Goal: Task Accomplishment & Management: Manage account settings

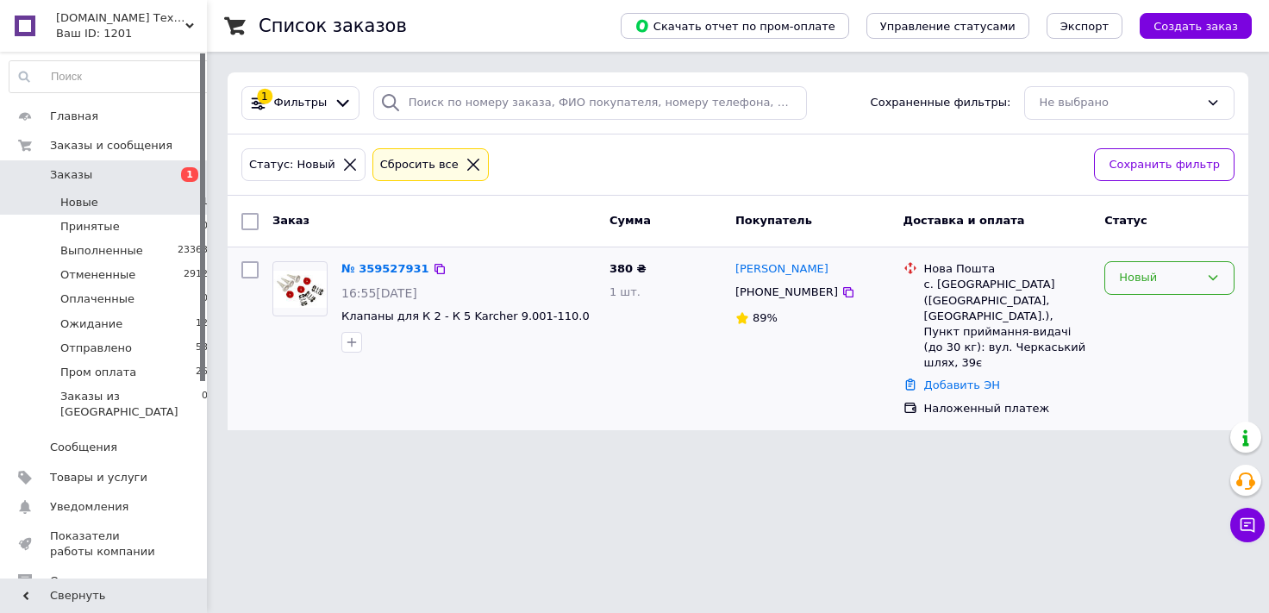
drag, startPoint x: 1123, startPoint y: 283, endPoint x: 1129, endPoint y: 292, distance: 10.8
click at [1123, 282] on div "Новый" at bounding box center [1159, 278] width 80 height 18
click at [1131, 310] on li "Принят" at bounding box center [1169, 314] width 128 height 32
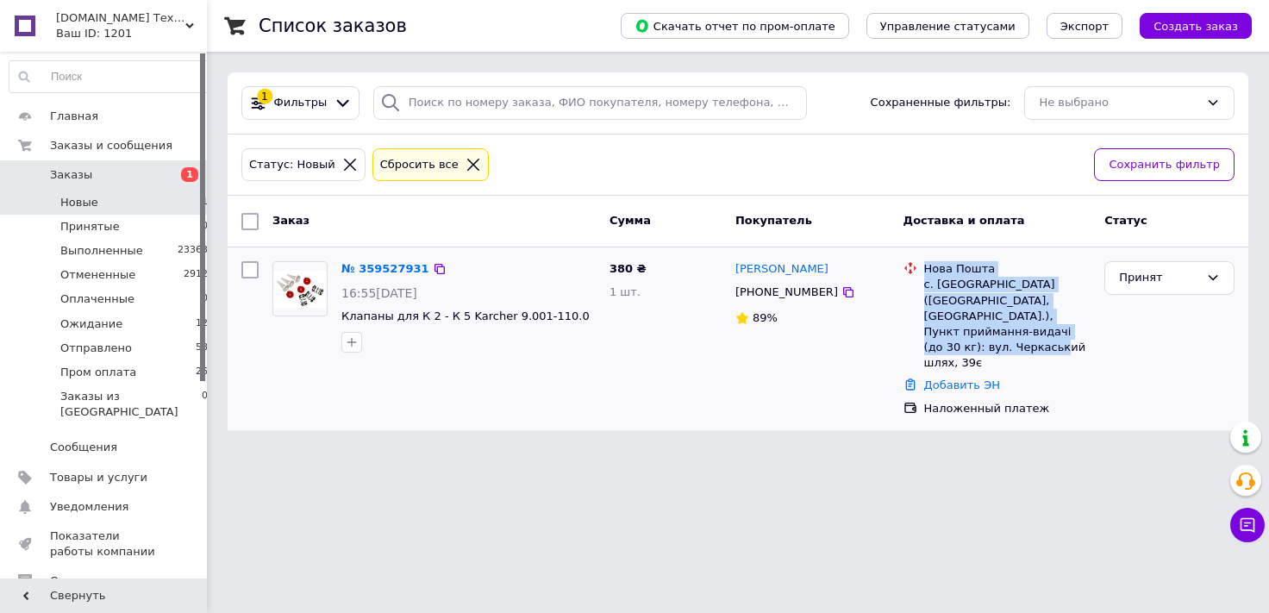
drag, startPoint x: 992, startPoint y: 311, endPoint x: 920, endPoint y: 273, distance: 81.8
click at [920, 273] on div "Нова Пошта с. [GEOGRAPHIC_DATA] ([GEOGRAPHIC_DATA], [GEOGRAPHIC_DATA].), Пункт …" at bounding box center [997, 315] width 195 height 109
copy div "Нова Пошта с. [GEOGRAPHIC_DATA] ([GEOGRAPHIC_DATA], [GEOGRAPHIC_DATA].), Пункт …"
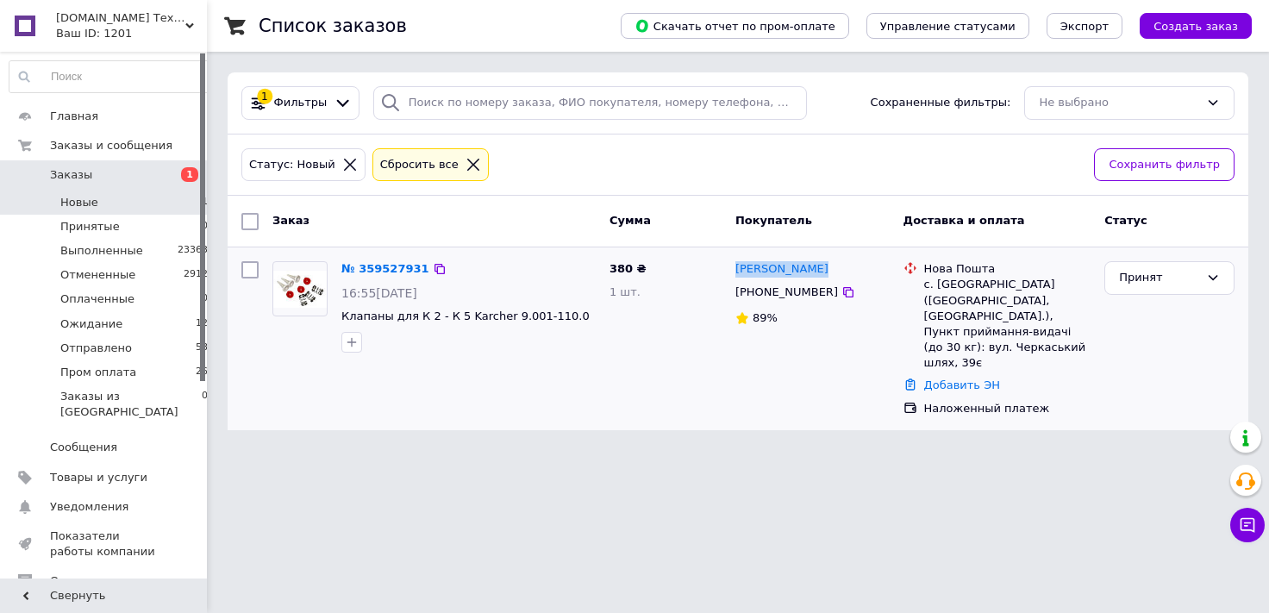
drag, startPoint x: 850, startPoint y: 269, endPoint x: 735, endPoint y: 274, distance: 115.6
click at [735, 273] on div "[PERSON_NAME]" at bounding box center [813, 270] width 158 height 20
copy link "[PERSON_NAME]"
click at [841, 295] on icon at bounding box center [848, 292] width 14 height 14
click at [384, 263] on link "№ 359527931" at bounding box center [385, 268] width 88 height 13
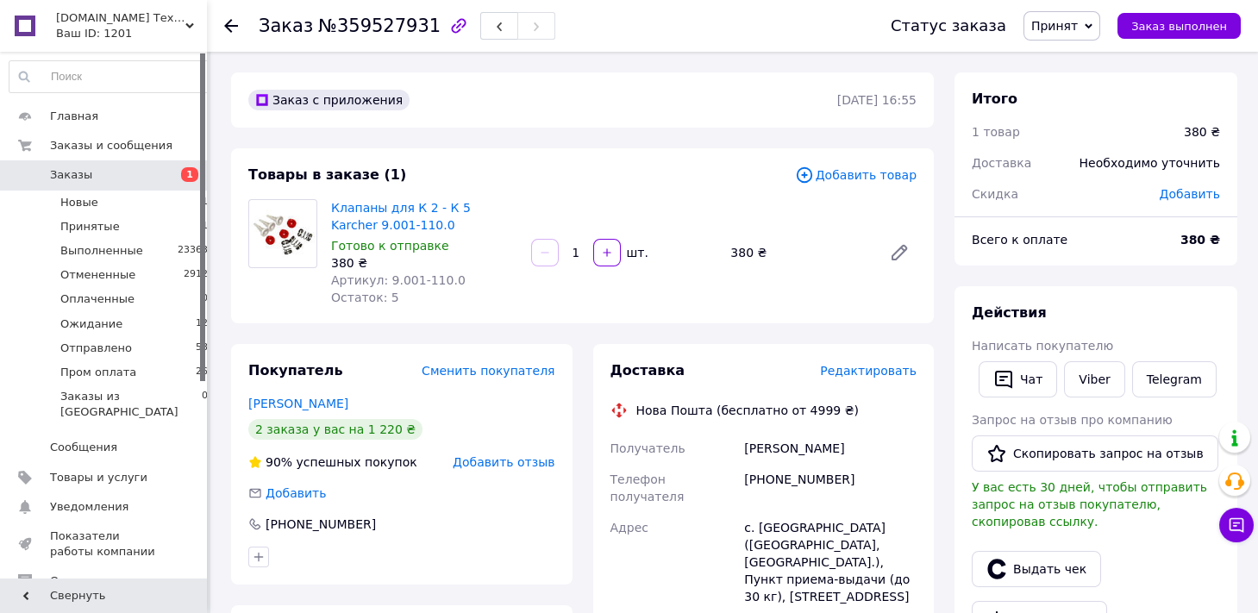
click at [854, 178] on span "Добавить товар" at bounding box center [856, 175] width 122 height 19
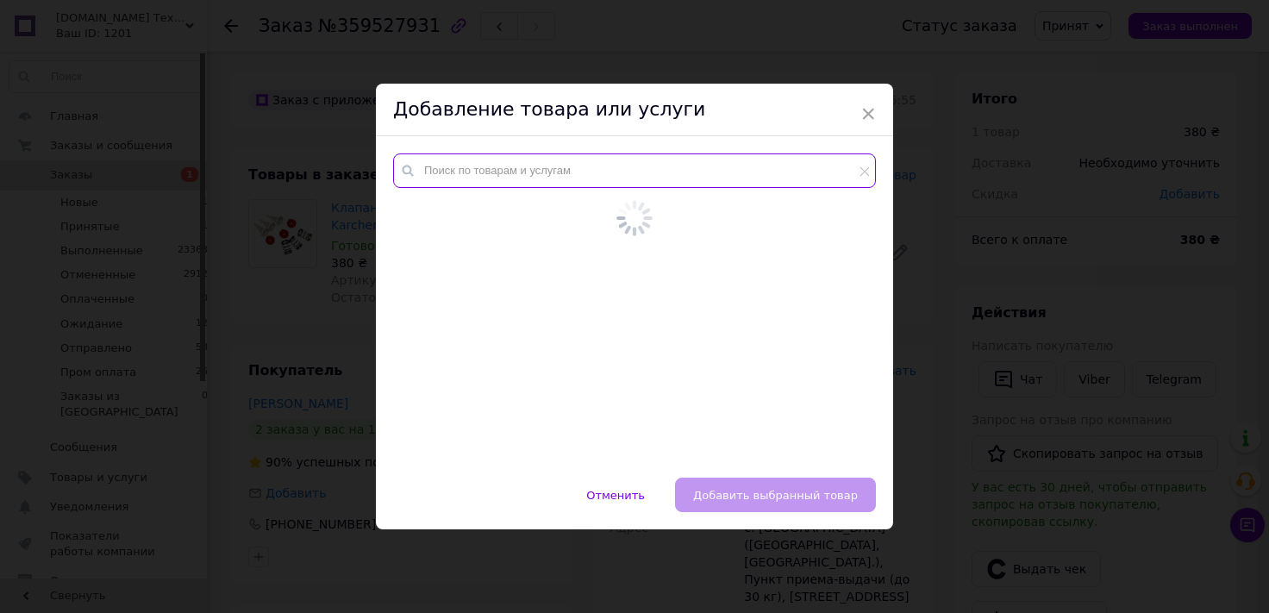
click at [537, 180] on input "text" at bounding box center [634, 170] width 483 height 34
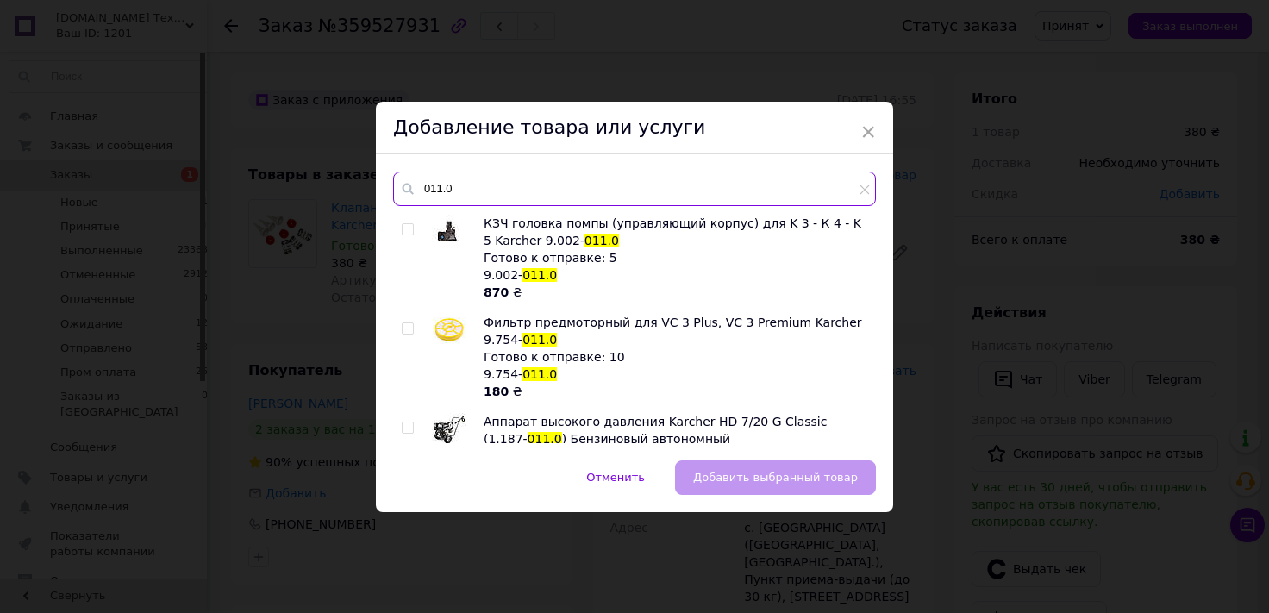
drag, startPoint x: 465, startPoint y: 189, endPoint x: 304, endPoint y: 175, distance: 160.9
click at [393, 175] on input "011.0" at bounding box center [634, 189] width 483 height 34
click at [420, 190] on input "011.0" at bounding box center [634, 189] width 483 height 34
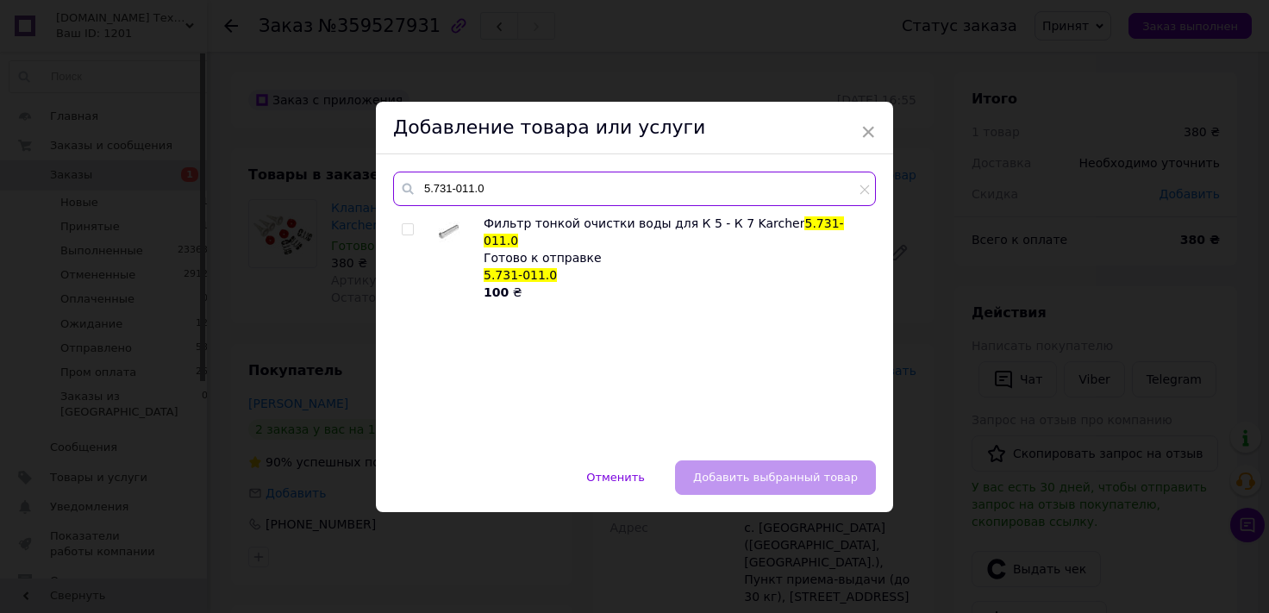
type input "5.731-011.0"
click at [402, 231] on input "checkbox" at bounding box center [407, 229] width 11 height 11
checkbox input "true"
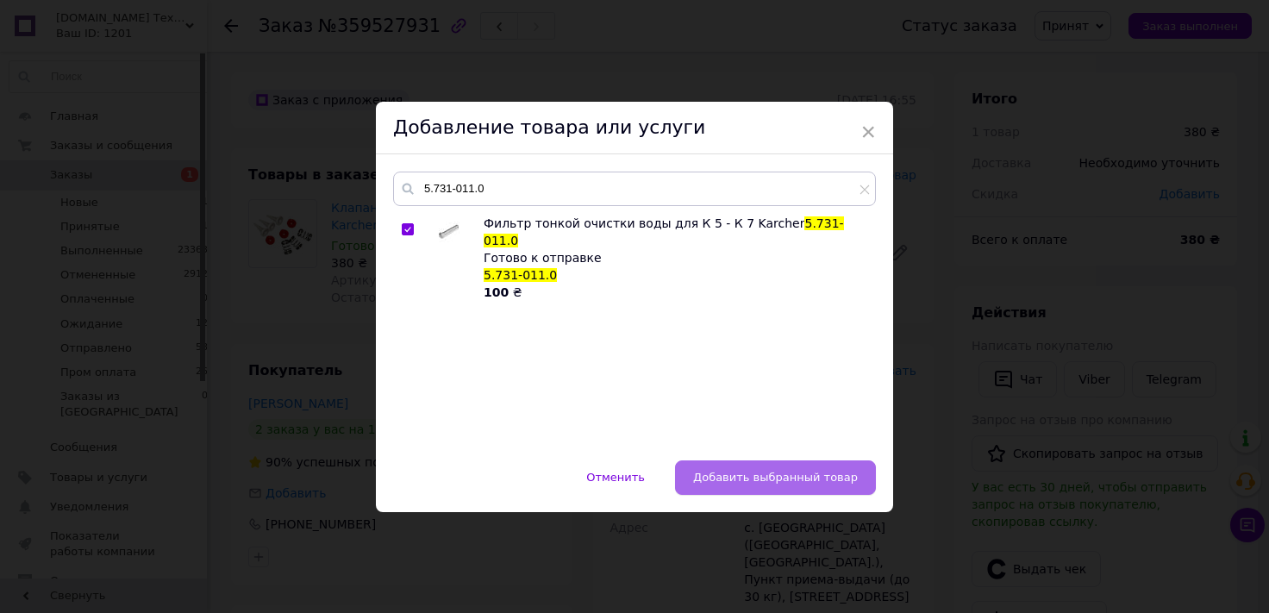
click at [791, 479] on span "Добавить выбранный товар" at bounding box center [775, 477] width 165 height 13
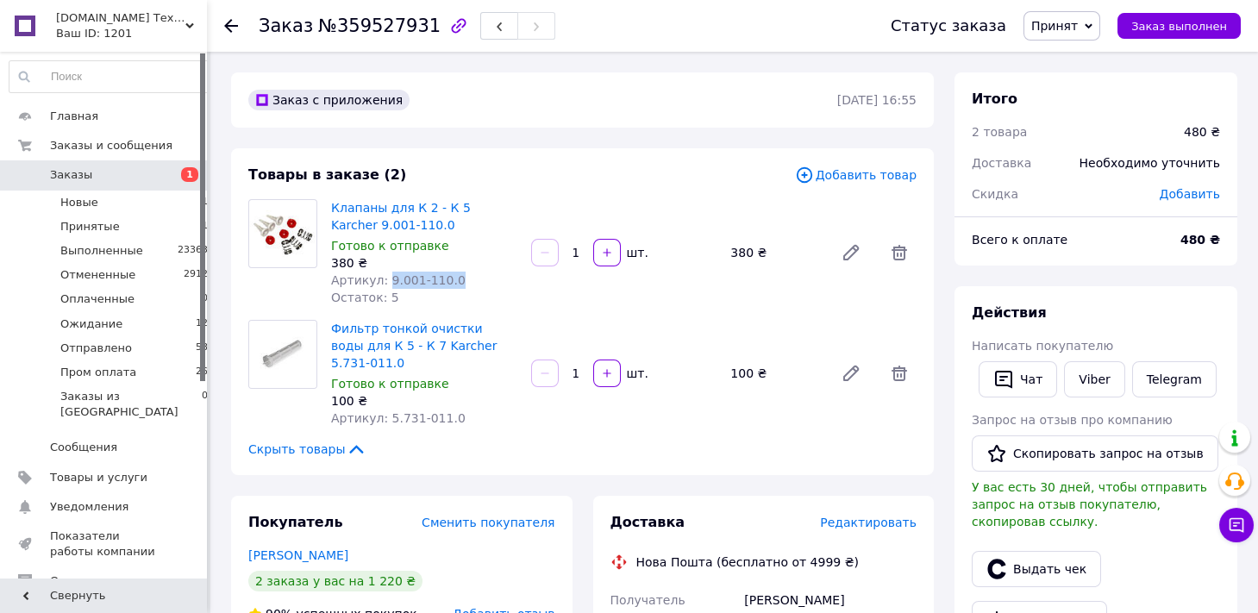
drag, startPoint x: 452, startPoint y: 282, endPoint x: 384, endPoint y: 277, distance: 68.3
click at [384, 277] on div "Артикул: 9.001-110.0" at bounding box center [424, 280] width 186 height 17
copy span "9.001-110.0"
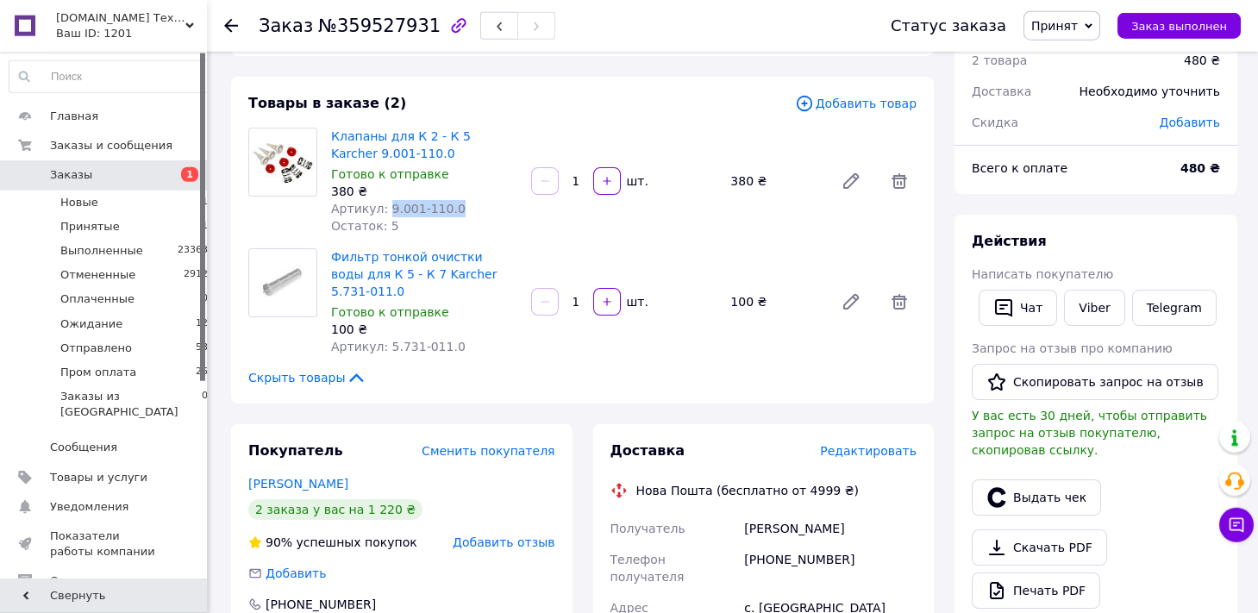
scroll to position [190, 0]
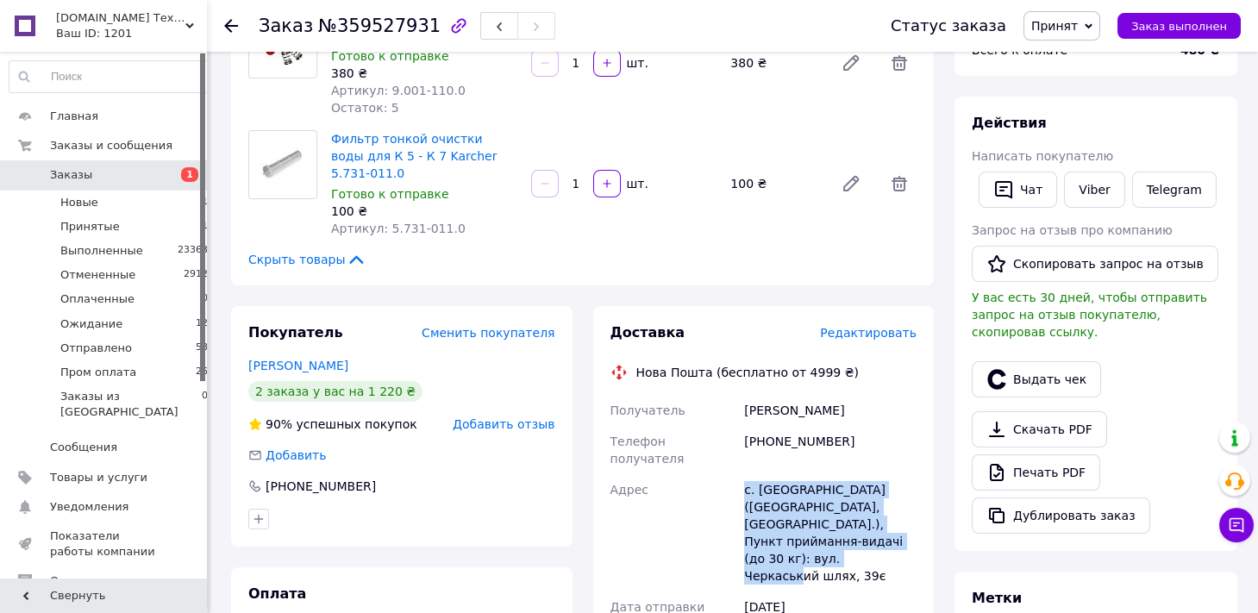
drag, startPoint x: 891, startPoint y: 514, endPoint x: 717, endPoint y: 452, distance: 184.1
click at [1084, 195] on link "Viber" at bounding box center [1094, 190] width 60 height 36
click at [909, 500] on div "с. [GEOGRAPHIC_DATA] ([GEOGRAPHIC_DATA], [GEOGRAPHIC_DATA].), Пункт приймання-в…" at bounding box center [830, 532] width 179 height 117
drag, startPoint x: 894, startPoint y: 512, endPoint x: 745, endPoint y: 460, distance: 157.9
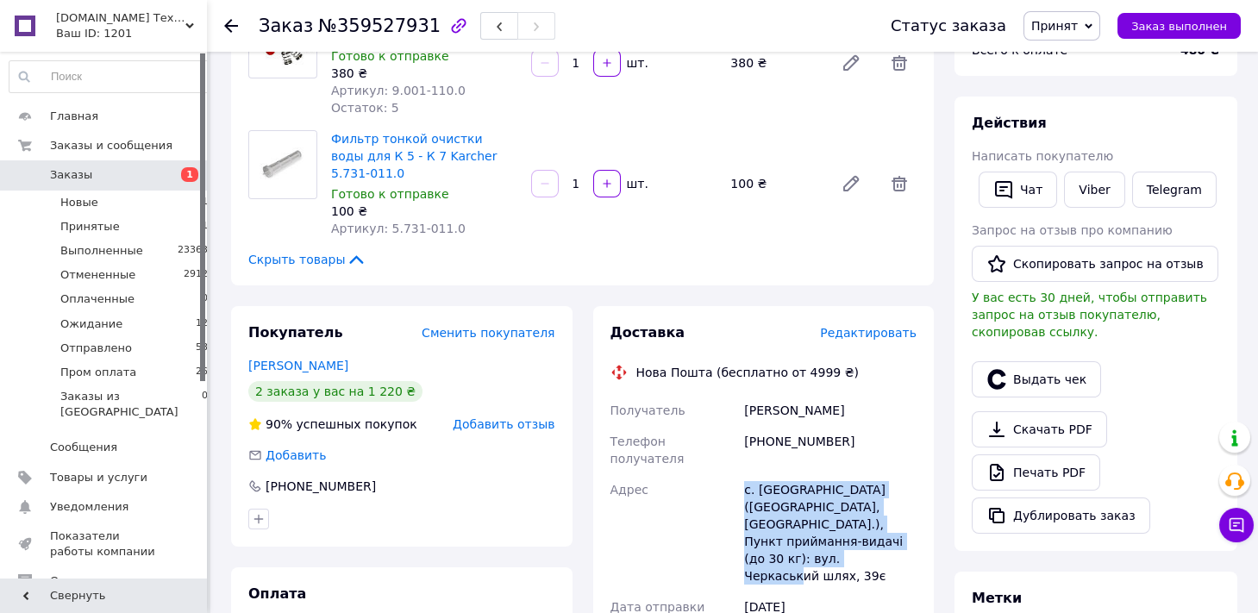
click at [745, 474] on div "с. [GEOGRAPHIC_DATA] ([GEOGRAPHIC_DATA], [GEOGRAPHIC_DATA].), Пункт приймання-в…" at bounding box center [830, 532] width 179 height 117
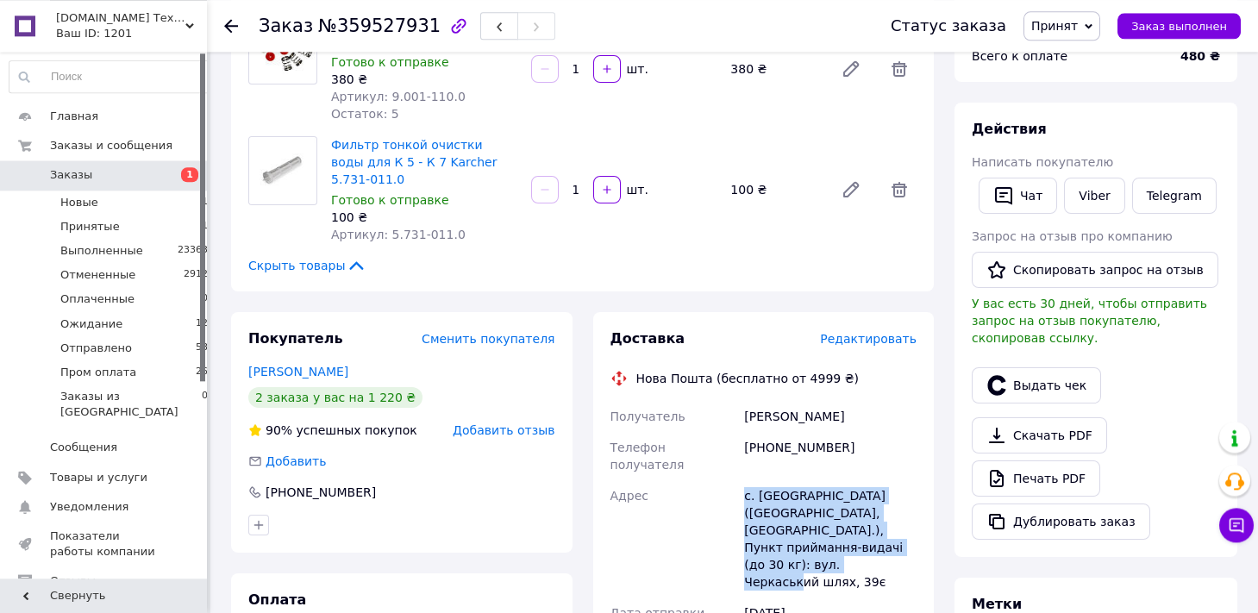
scroll to position [0, 0]
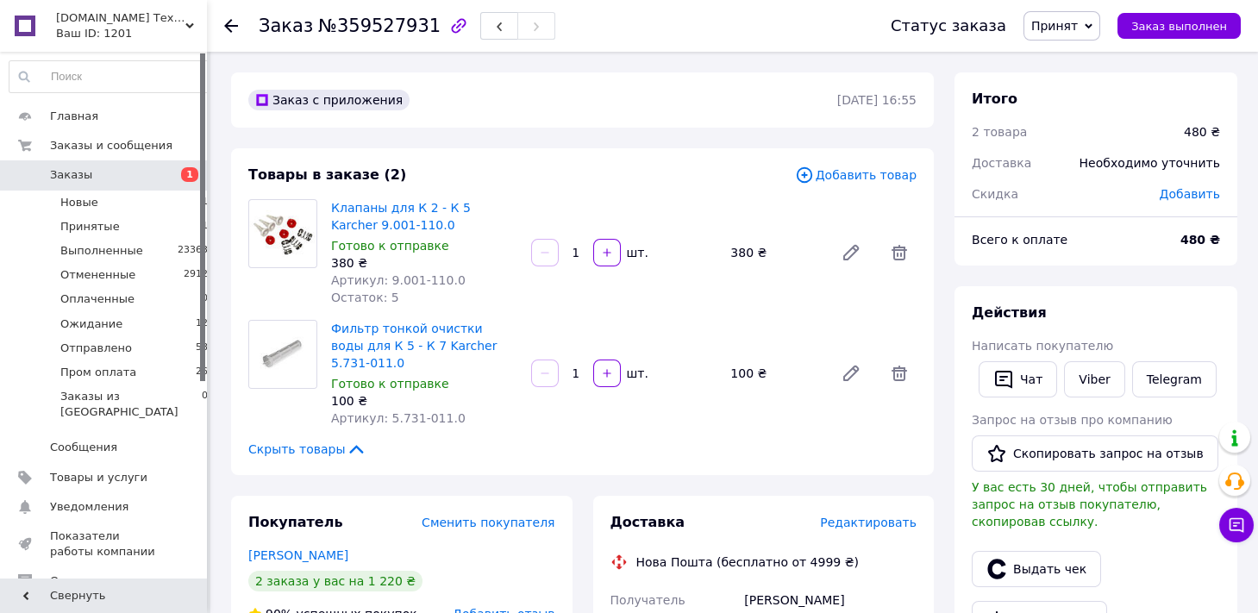
click at [883, 173] on span "Добавить товар" at bounding box center [856, 175] width 122 height 19
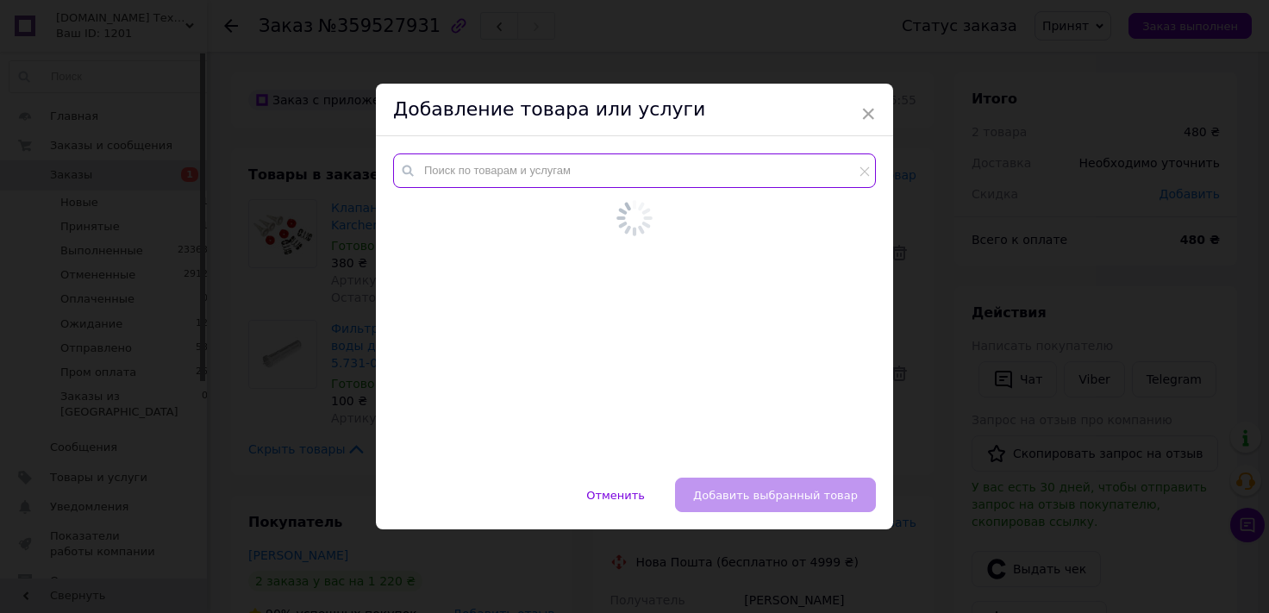
click at [572, 172] on input "text" at bounding box center [634, 170] width 483 height 34
paste input "2.640-729.0"
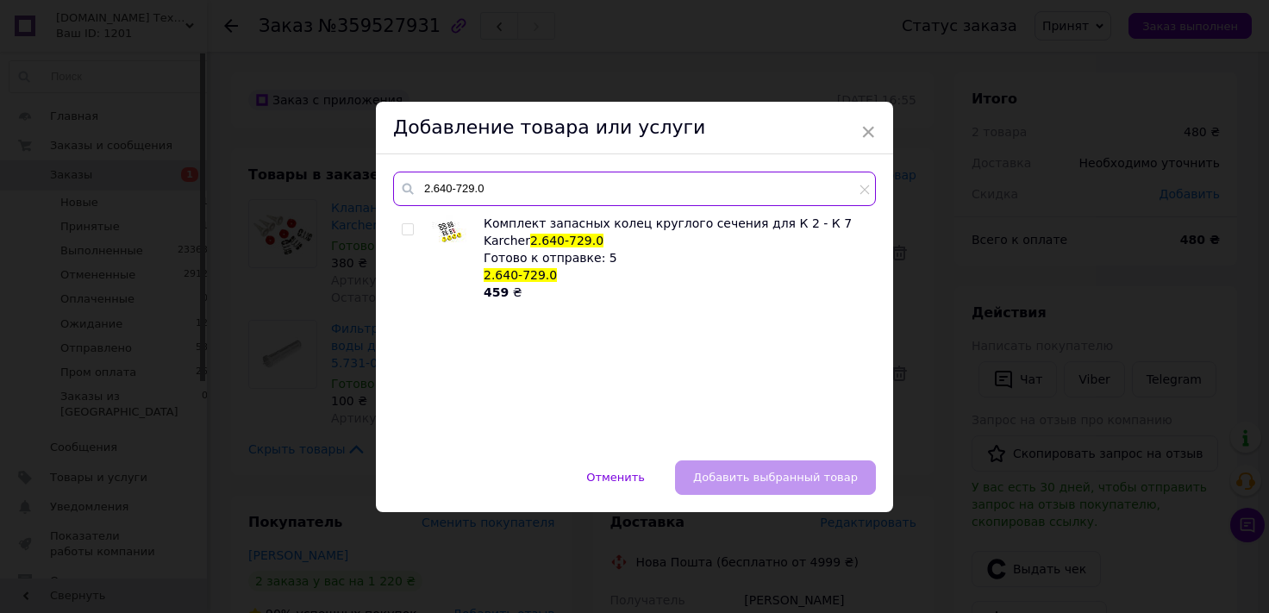
type input "2.640-729.0"
click at [404, 225] on input "checkbox" at bounding box center [407, 229] width 11 height 11
checkbox input "true"
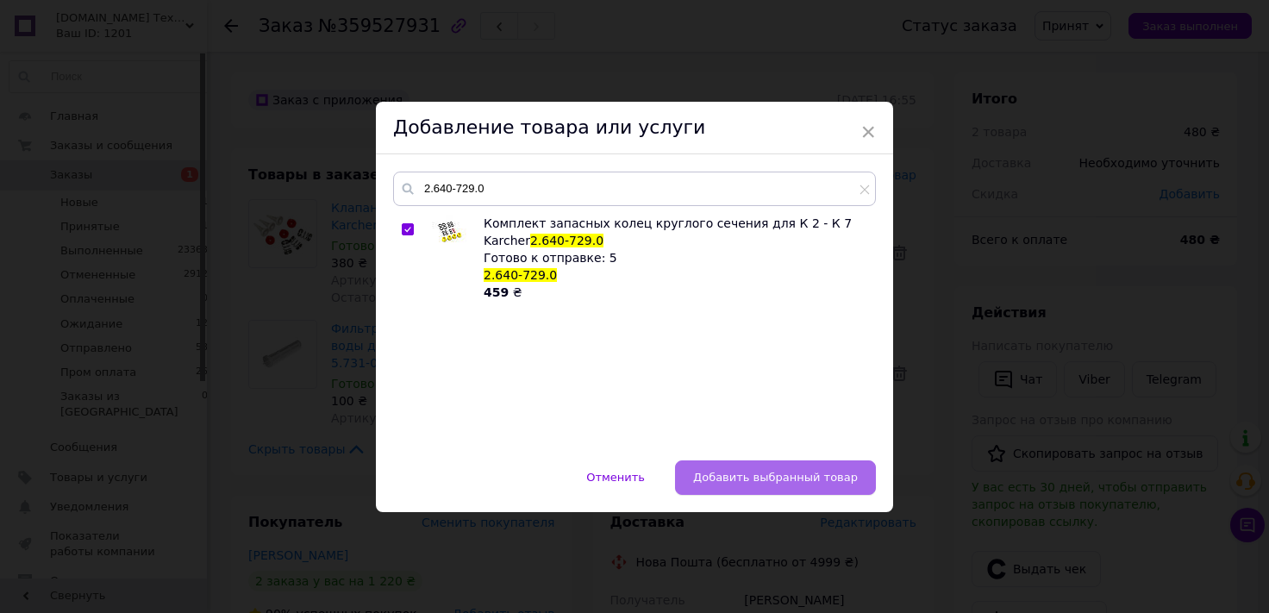
click at [807, 481] on span "Добавить выбранный товар" at bounding box center [775, 477] width 165 height 13
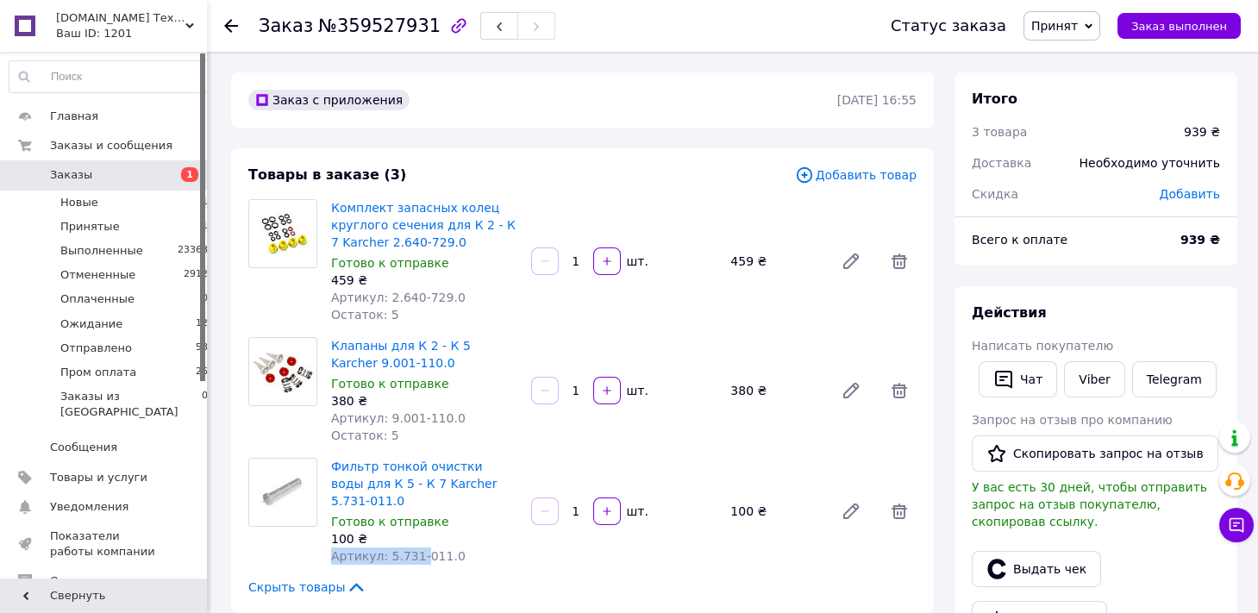
drag, startPoint x: 447, startPoint y: 528, endPoint x: 418, endPoint y: 539, distance: 30.3
click at [418, 539] on div "Фильтр тонкой очистки воды для К 5 - К 7 Karcher 5.731-011.0 Готово к отправке …" at bounding box center [424, 511] width 200 height 114
drag, startPoint x: 418, startPoint y: 539, endPoint x: 407, endPoint y: 539, distance: 11.2
click at [418, 549] on span "Артикул: 5.731-011.0" at bounding box center [398, 556] width 134 height 14
drag, startPoint x: 384, startPoint y: 535, endPoint x: 451, endPoint y: 543, distance: 67.7
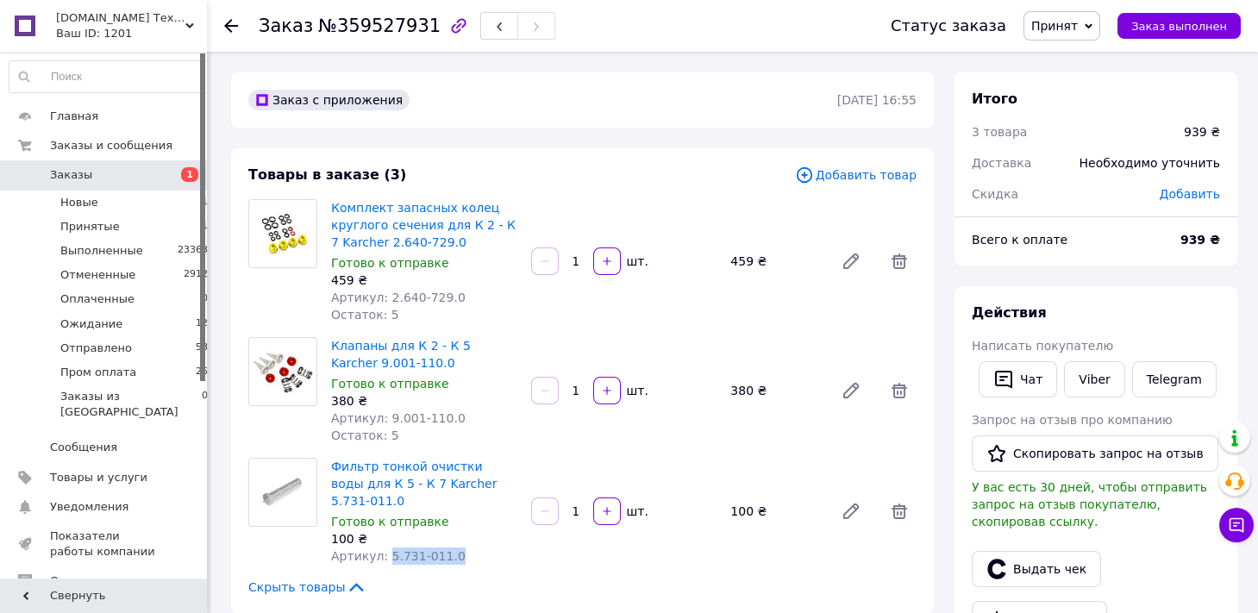
click at [451, 547] on div "Артикул: 5.731-011.0" at bounding box center [424, 555] width 186 height 17
copy span "5.731-011.0"
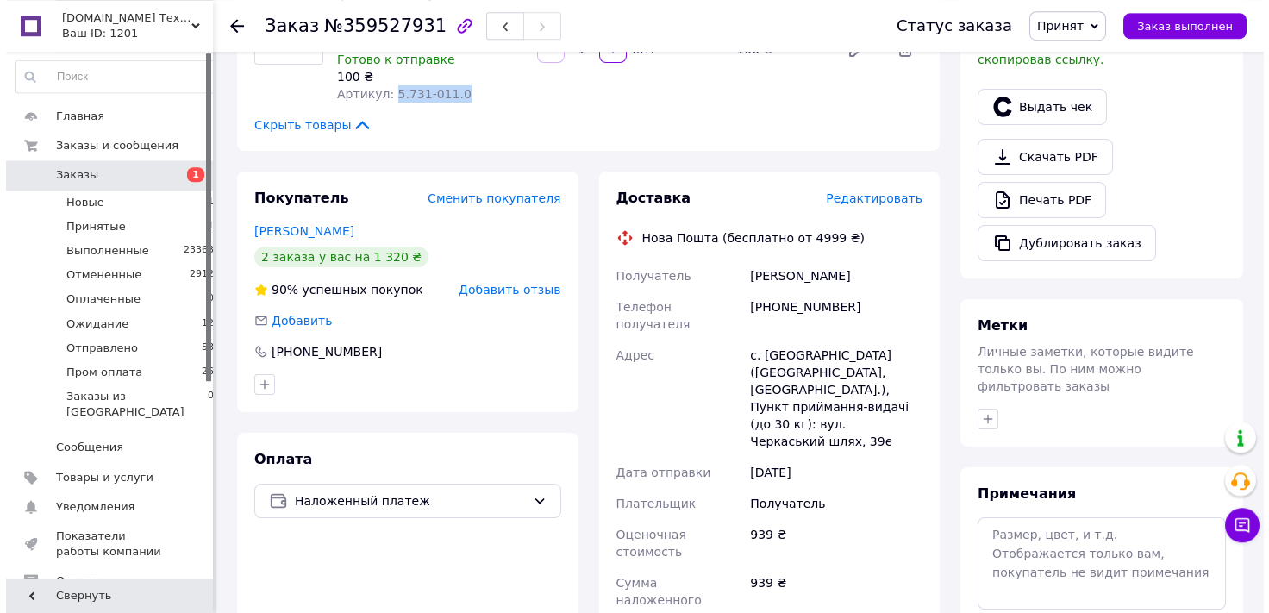
scroll to position [476, 0]
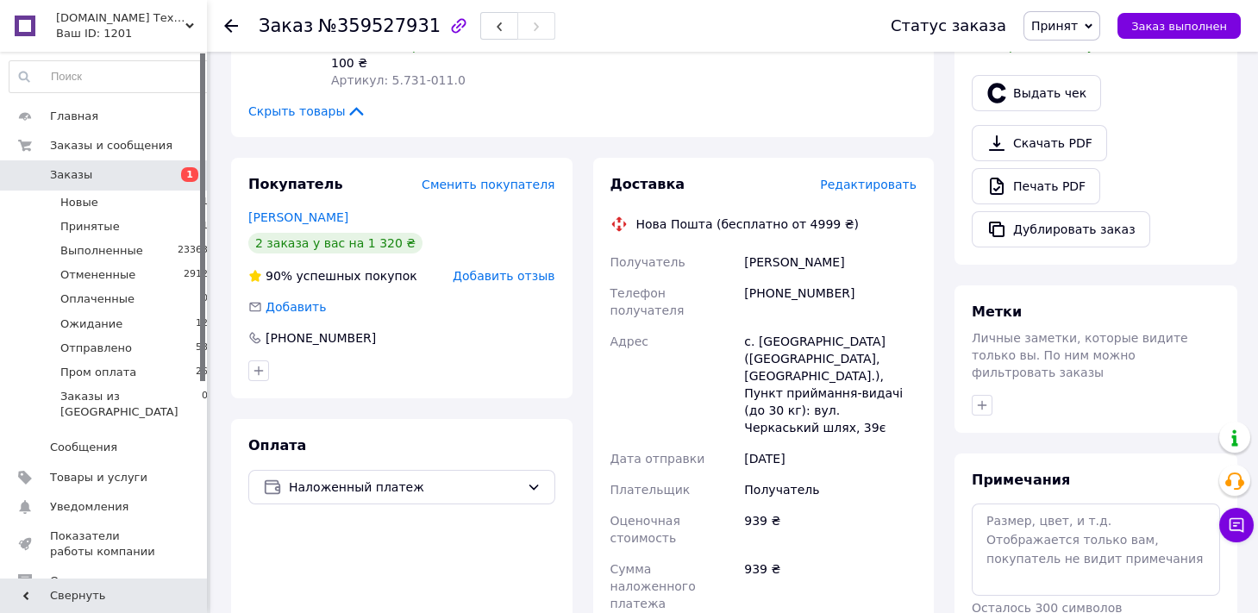
click at [887, 178] on span "Редактировать" at bounding box center [868, 185] width 97 height 14
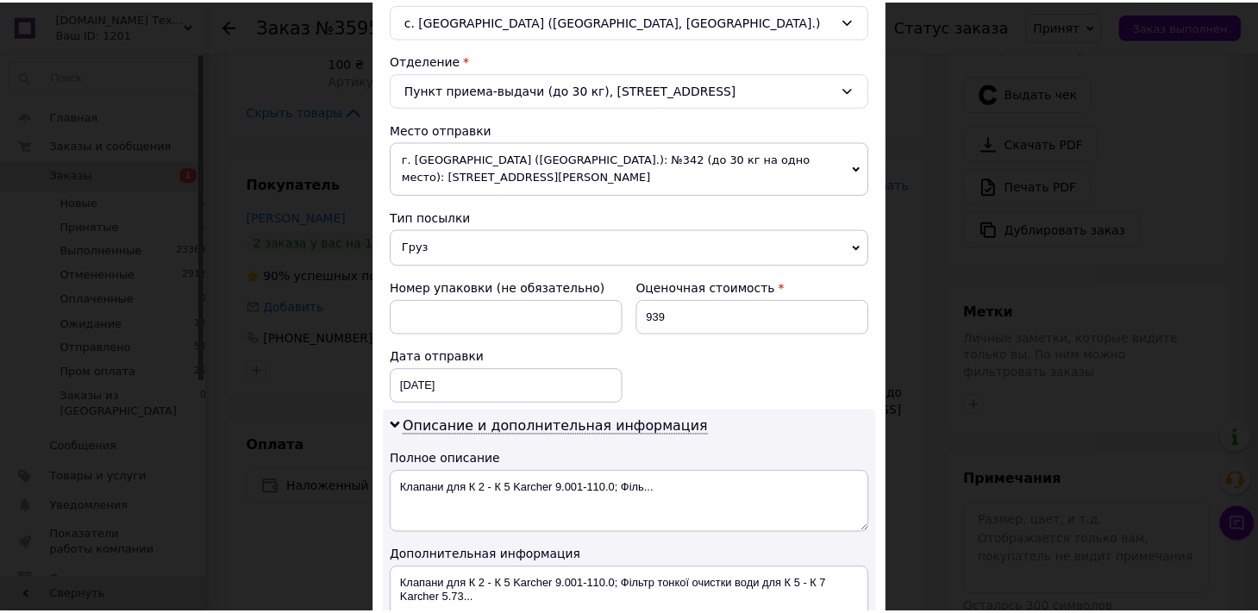
scroll to position [889, 0]
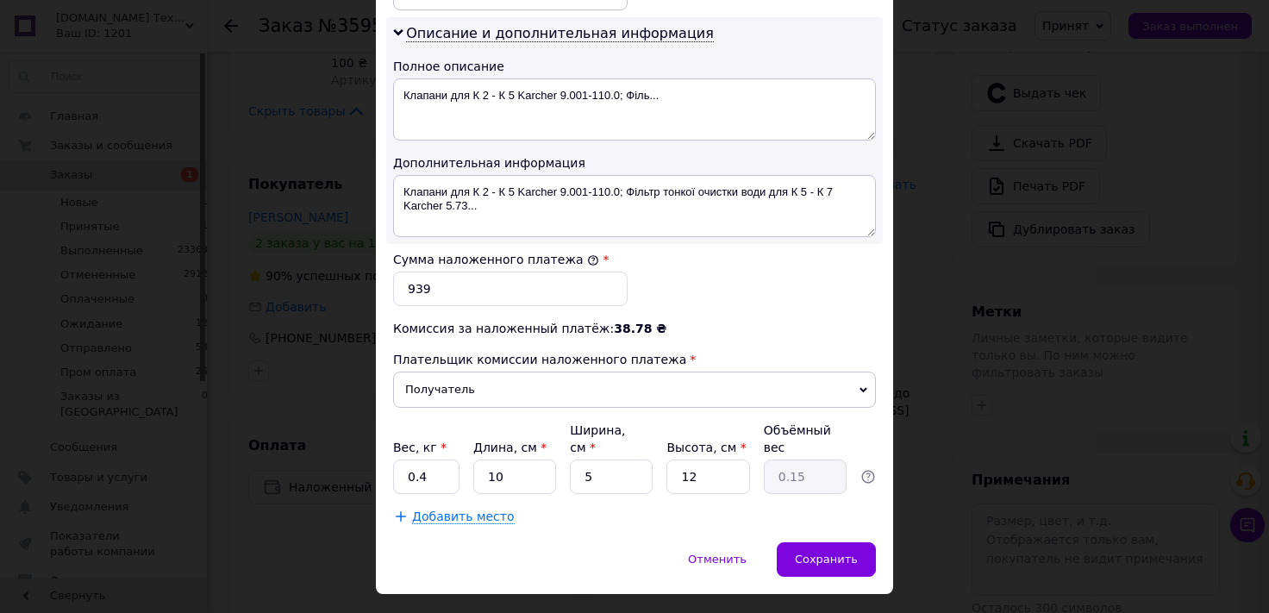
click at [929, 464] on div "× Редактирование доставки Способ доставки Нова Пошта (бесплатно от 4999 ₴) Плат…" at bounding box center [634, 306] width 1269 height 613
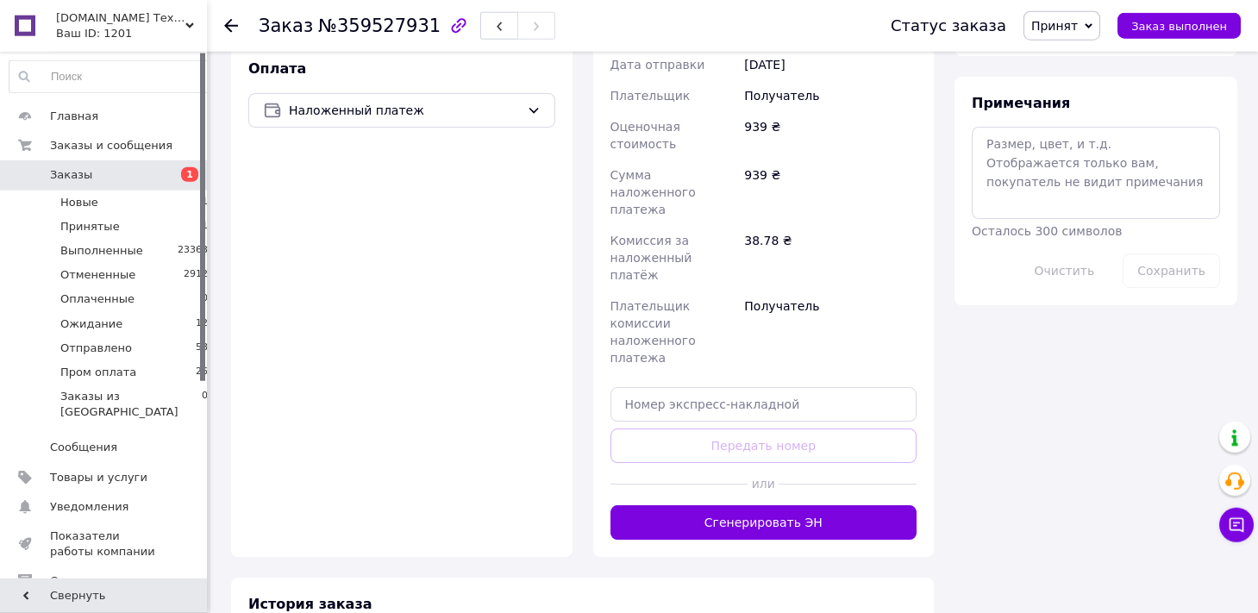
scroll to position [952, 0]
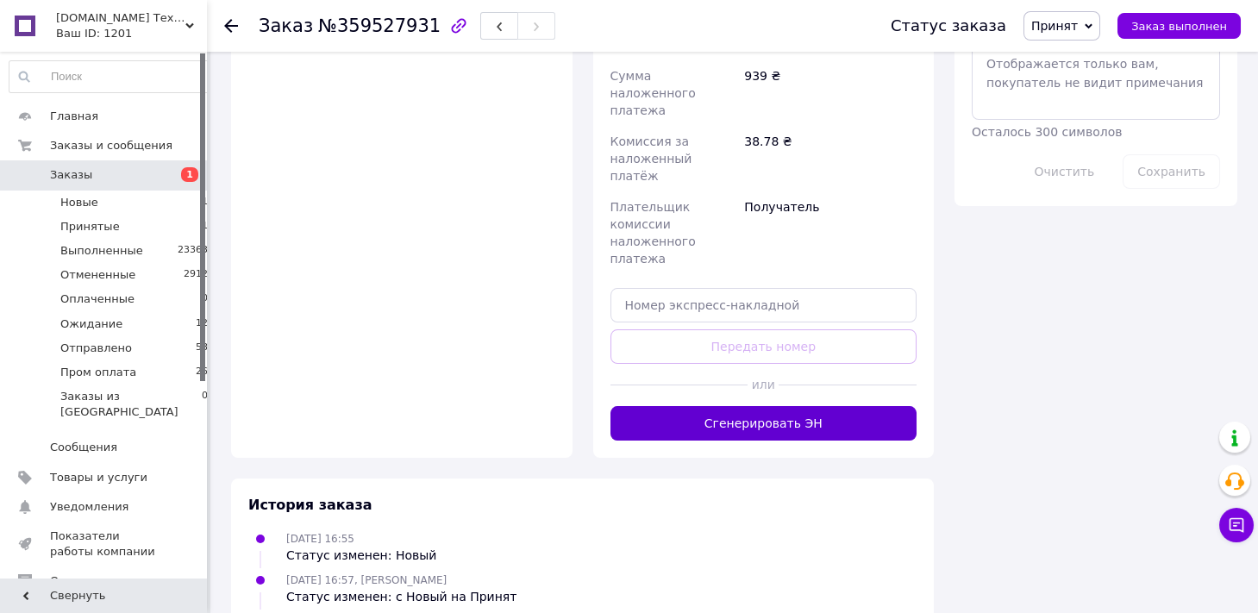
click at [846, 406] on button "Сгенерировать ЭН" at bounding box center [763, 423] width 307 height 34
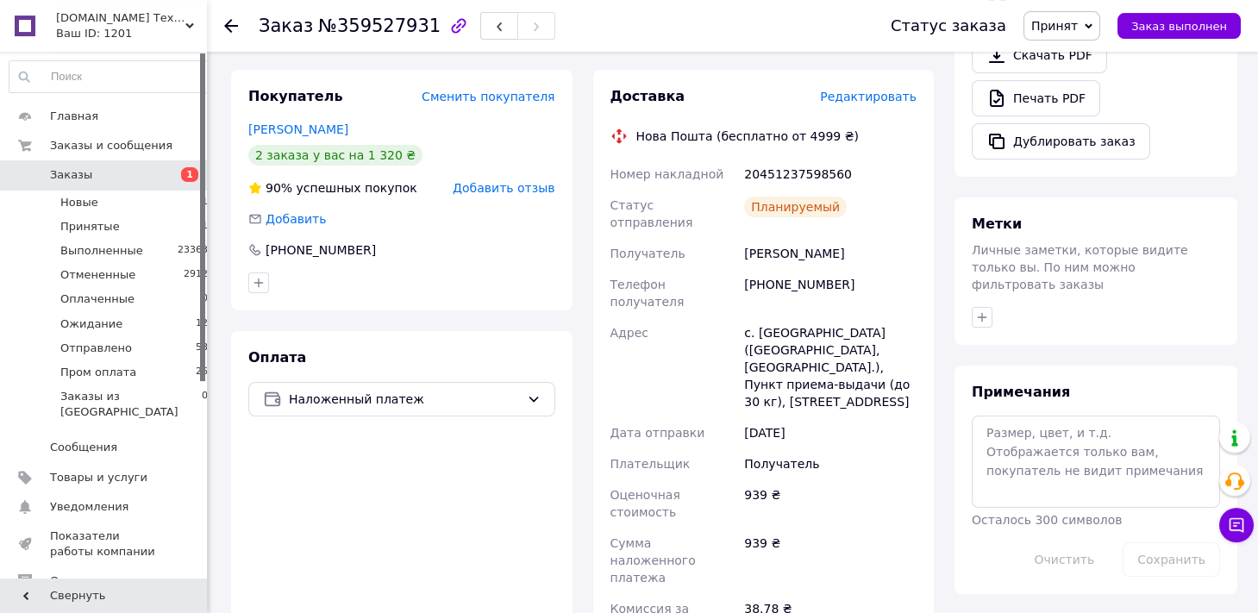
scroll to position [476, 0]
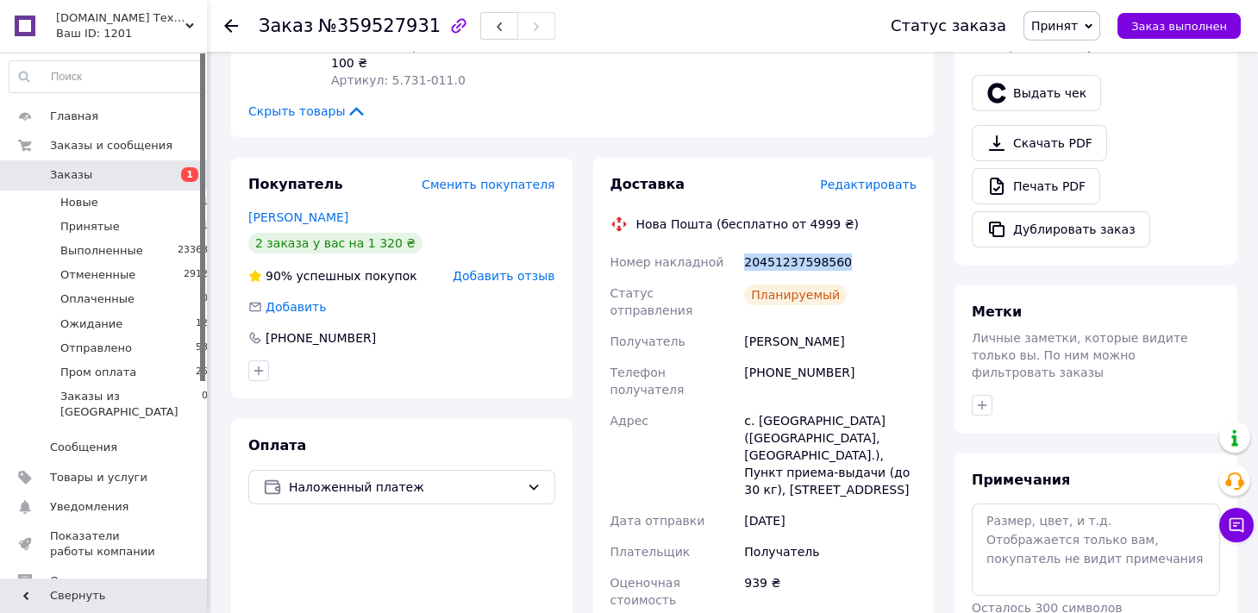
drag, startPoint x: 861, startPoint y: 251, endPoint x: 735, endPoint y: 253, distance: 126.8
click at [735, 253] on div "Номер накладной 20451237598560 Статус отправления Планируемый Получатель [PERSO…" at bounding box center [764, 562] width 314 height 631
copy div "Номер накладной 20451237598560"
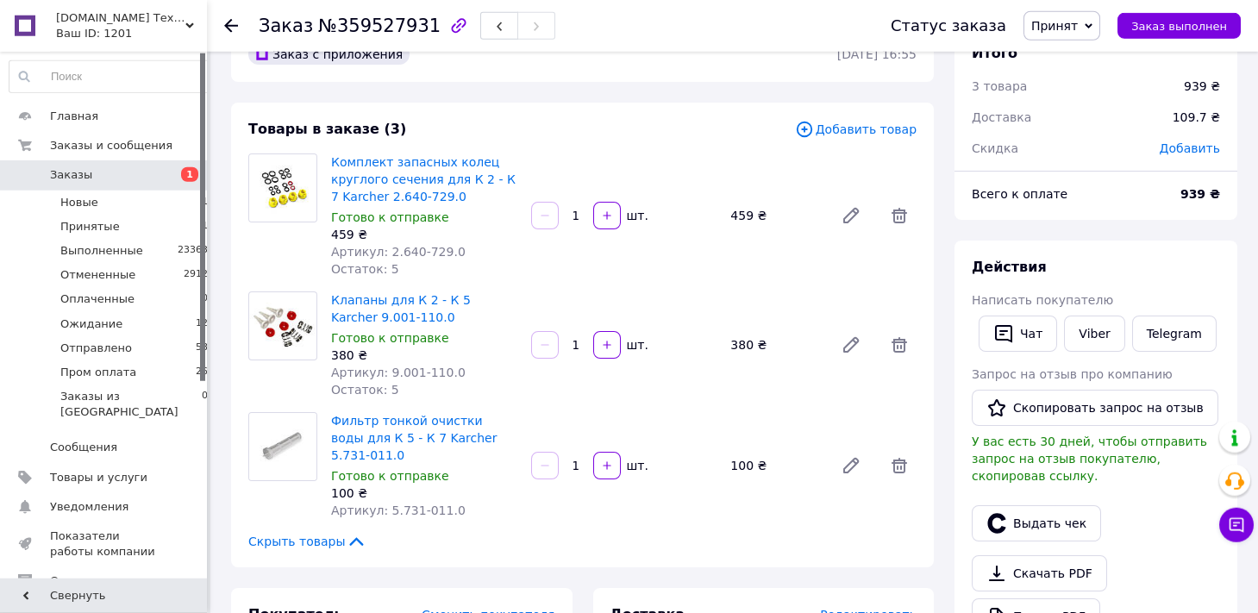
scroll to position [0, 0]
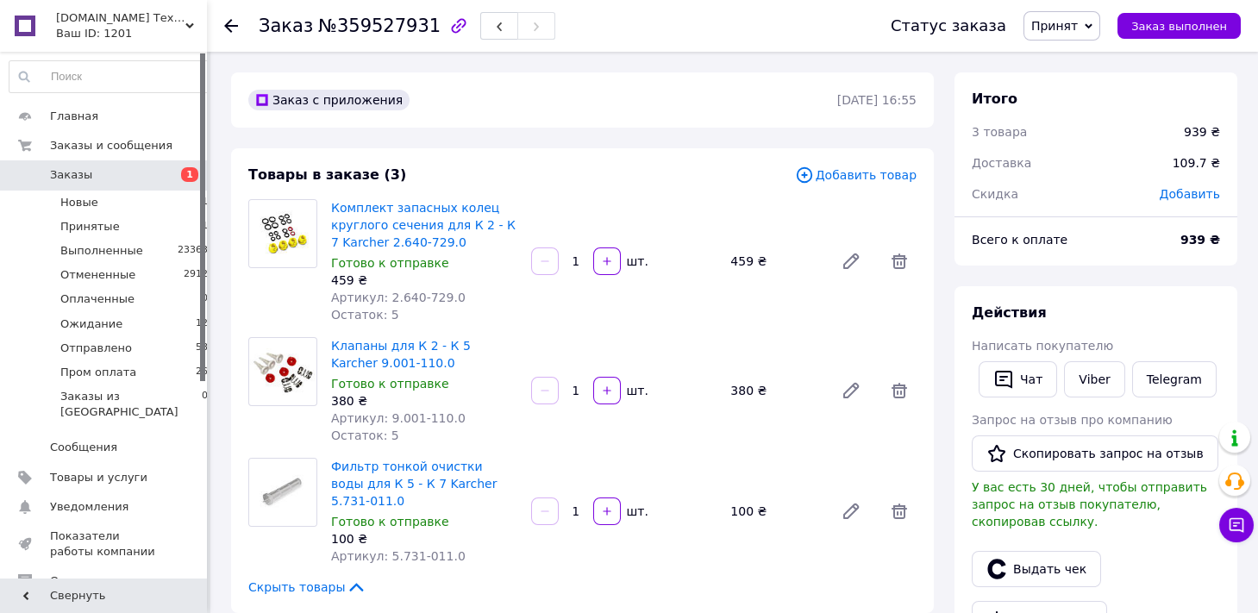
drag, startPoint x: 1063, startPoint y: 18, endPoint x: 1097, endPoint y: 53, distance: 48.8
click at [1068, 21] on span "Принят" at bounding box center [1054, 26] width 47 height 14
click at [1089, 158] on li "Отправлено" at bounding box center [1070, 164] width 93 height 26
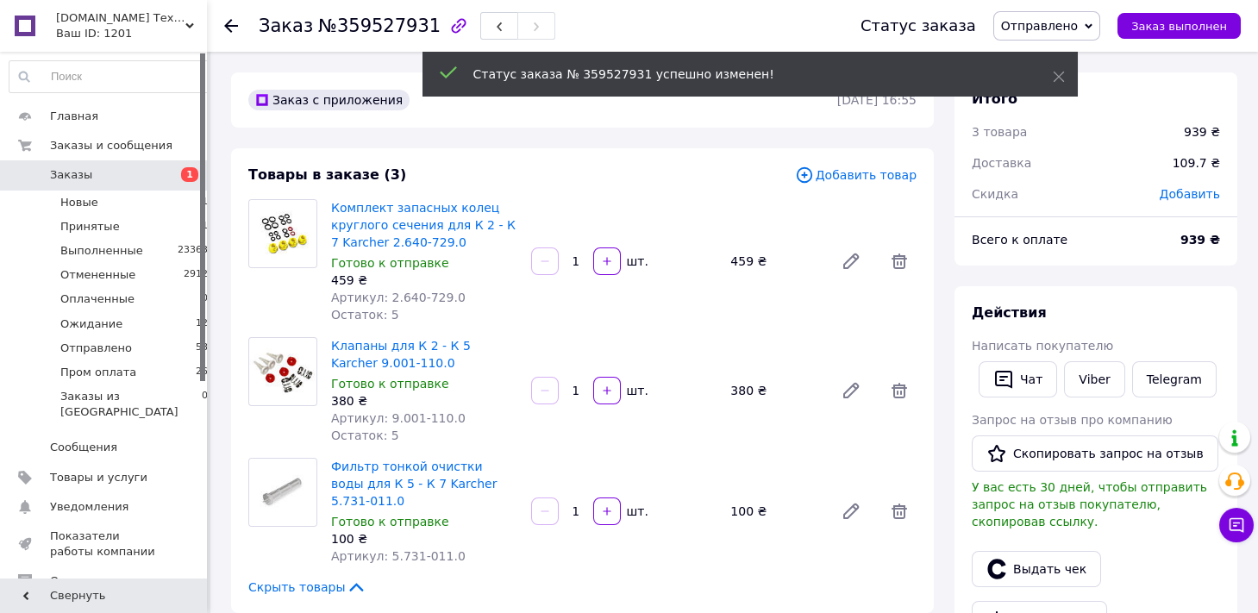
click at [173, 214] on li "Новые 1" at bounding box center [109, 203] width 218 height 24
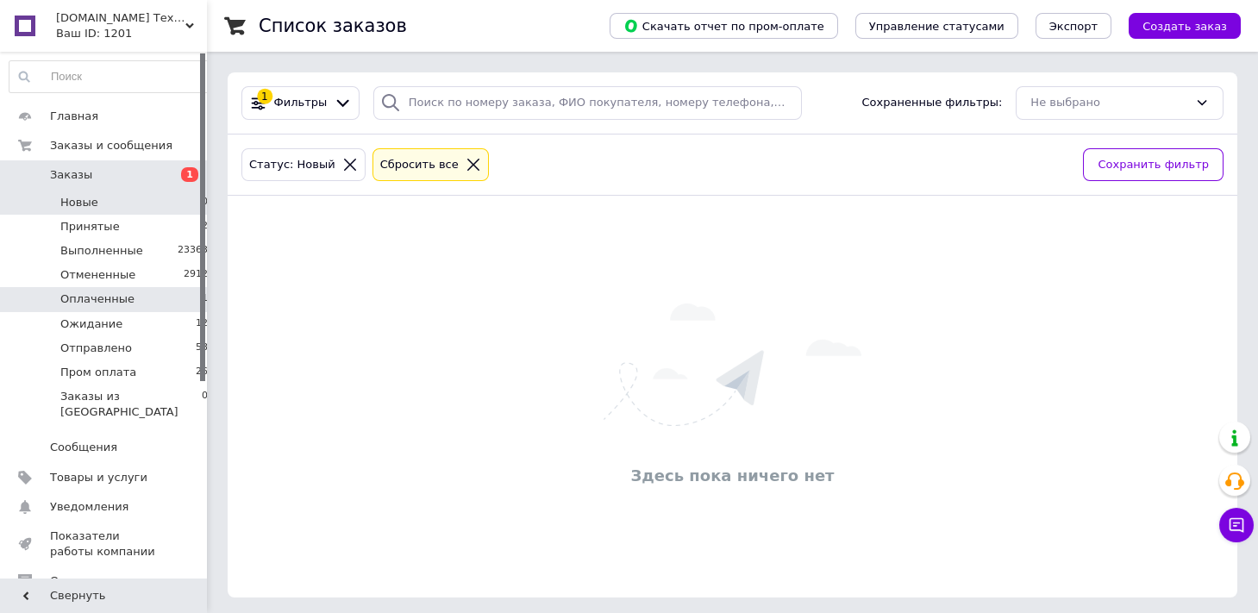
click at [163, 302] on li "Оплаченные 1" at bounding box center [109, 299] width 218 height 24
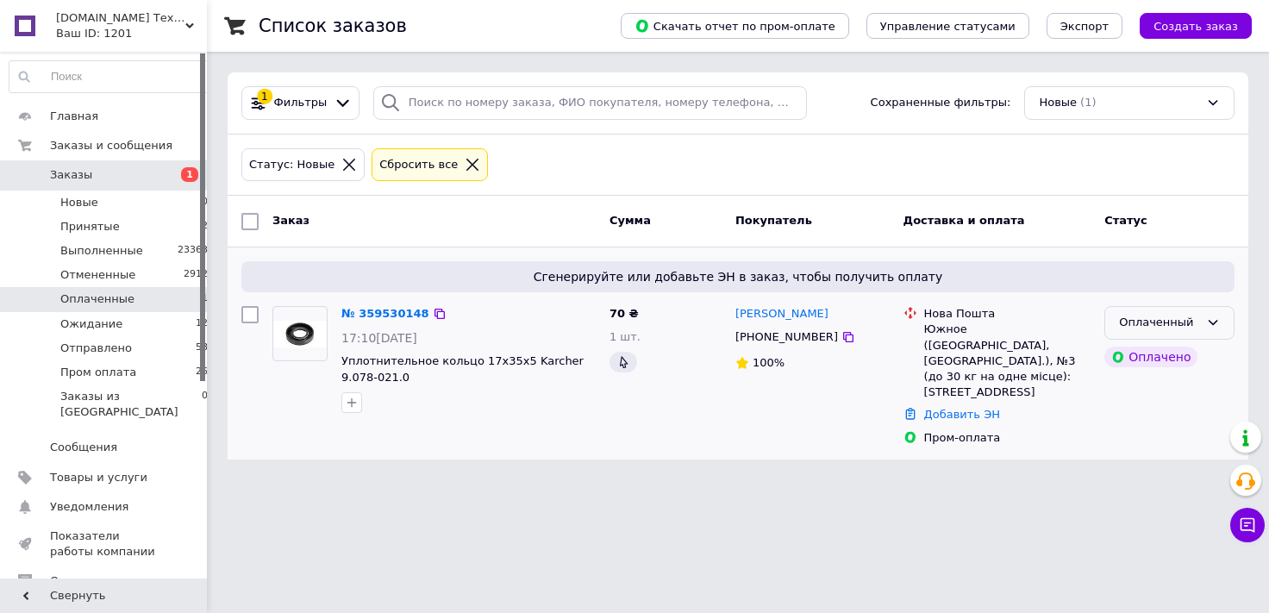
click at [1228, 322] on div "Оплаченный" at bounding box center [1169, 323] width 130 height 34
click at [1155, 354] on li "Принят" at bounding box center [1169, 359] width 128 height 32
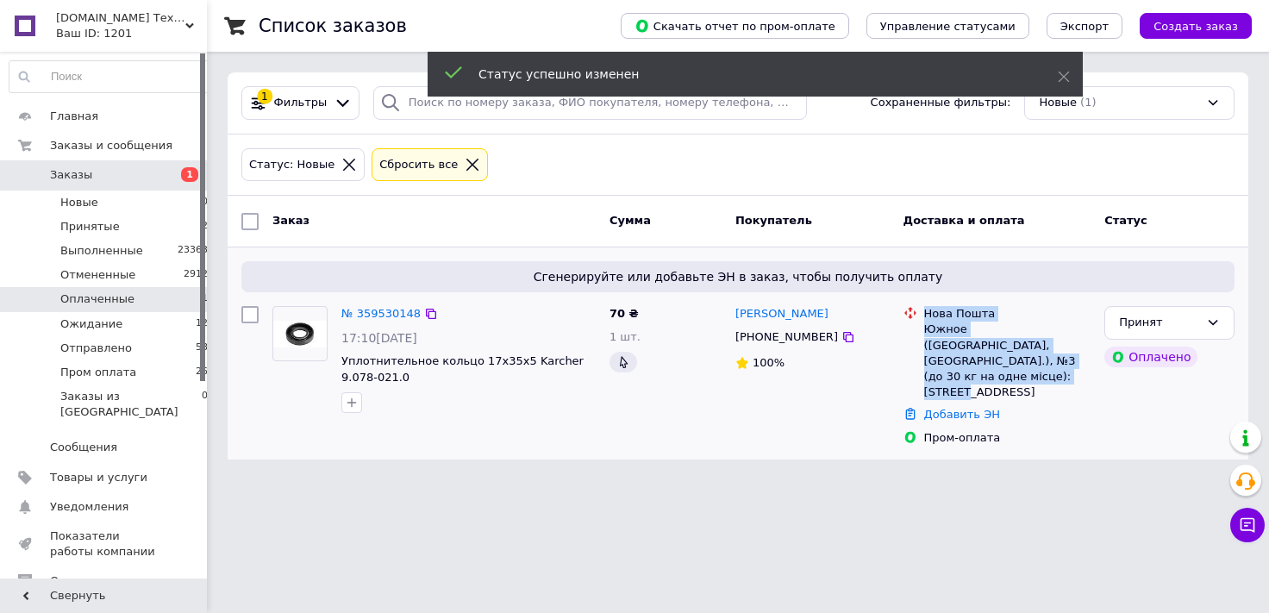
drag, startPoint x: 1085, startPoint y: 360, endPoint x: 900, endPoint y: 321, distance: 189.4
click at [900, 321] on div "Нова Пошта Южное ([STREET_ADDRESS] (до 30 кг на одне місце): [STREET_ADDRESS]" at bounding box center [997, 353] width 195 height 94
copy div "Нова Пошта Южное ([STREET_ADDRESS] (до 30 кг на одне місце): [STREET_ADDRESS]"
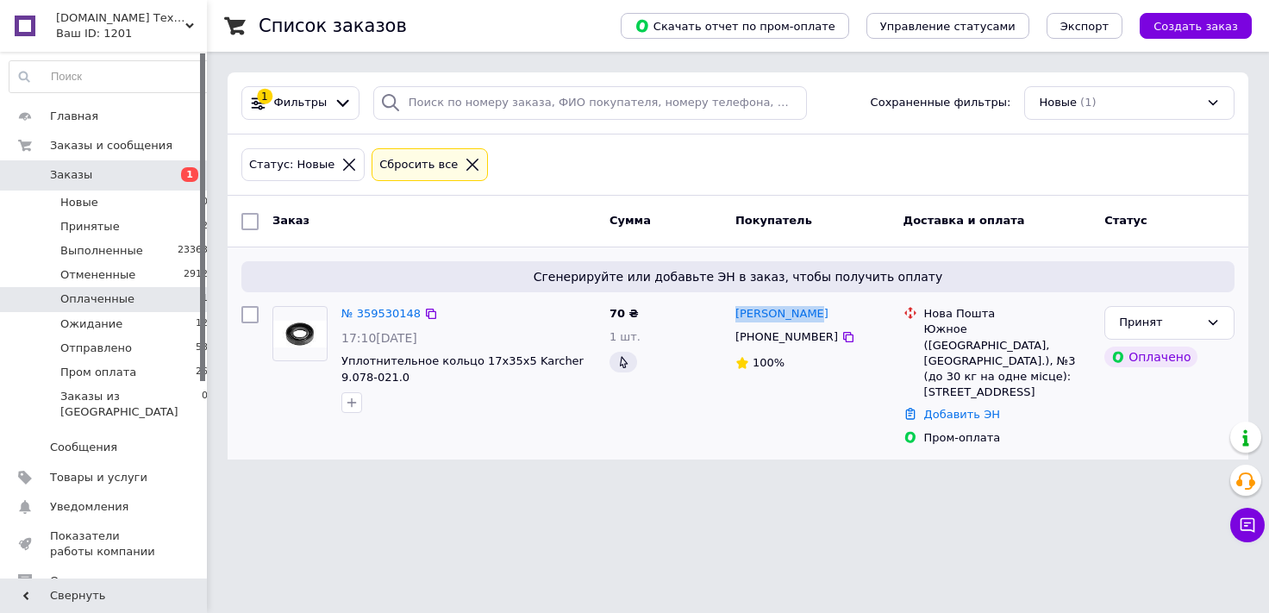
drag, startPoint x: 805, startPoint y: 304, endPoint x: 729, endPoint y: 316, distance: 76.8
click at [729, 316] on div "[PERSON_NAME] [PHONE_NUMBER] 100%" at bounding box center [812, 375] width 168 height 153
copy link "[PERSON_NAME]"
click at [841, 333] on icon at bounding box center [848, 337] width 14 height 14
drag, startPoint x: 454, startPoint y: 387, endPoint x: 341, endPoint y: 375, distance: 113.6
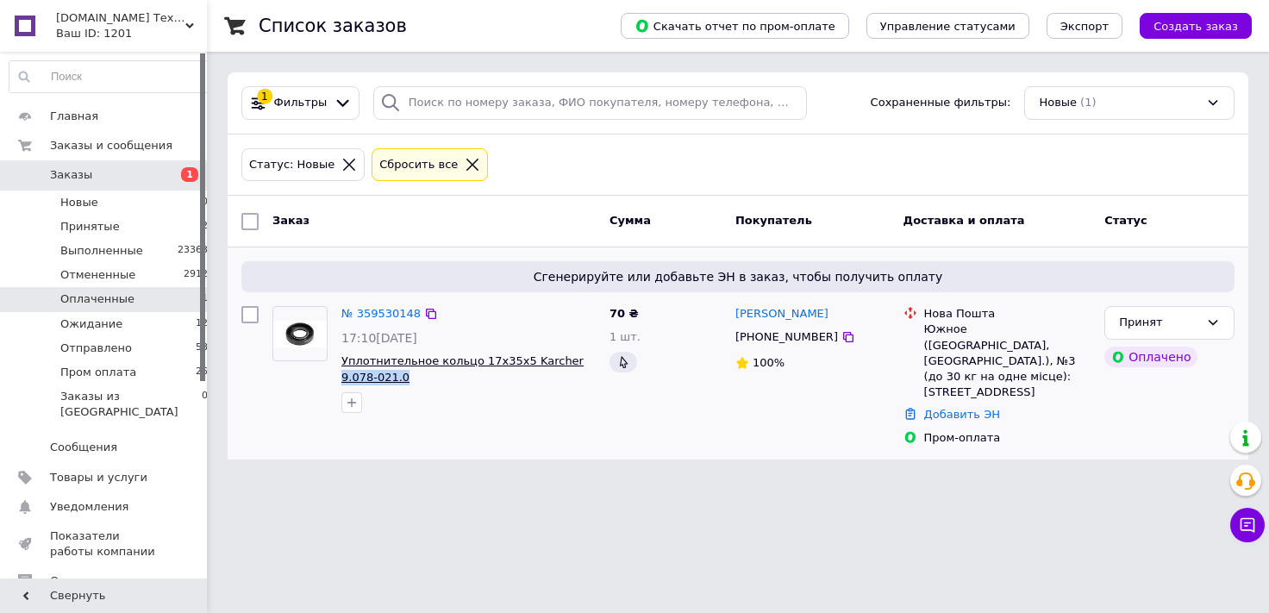
click at [341, 375] on div "№ 359530148 17:10[DATE] Уплотнительное кольцо 17х35х5 Karcher 9.078-021.0" at bounding box center [469, 359] width 268 height 121
copy span "9.078-021.0"
click at [388, 314] on link "№ 359530148" at bounding box center [380, 313] width 79 height 13
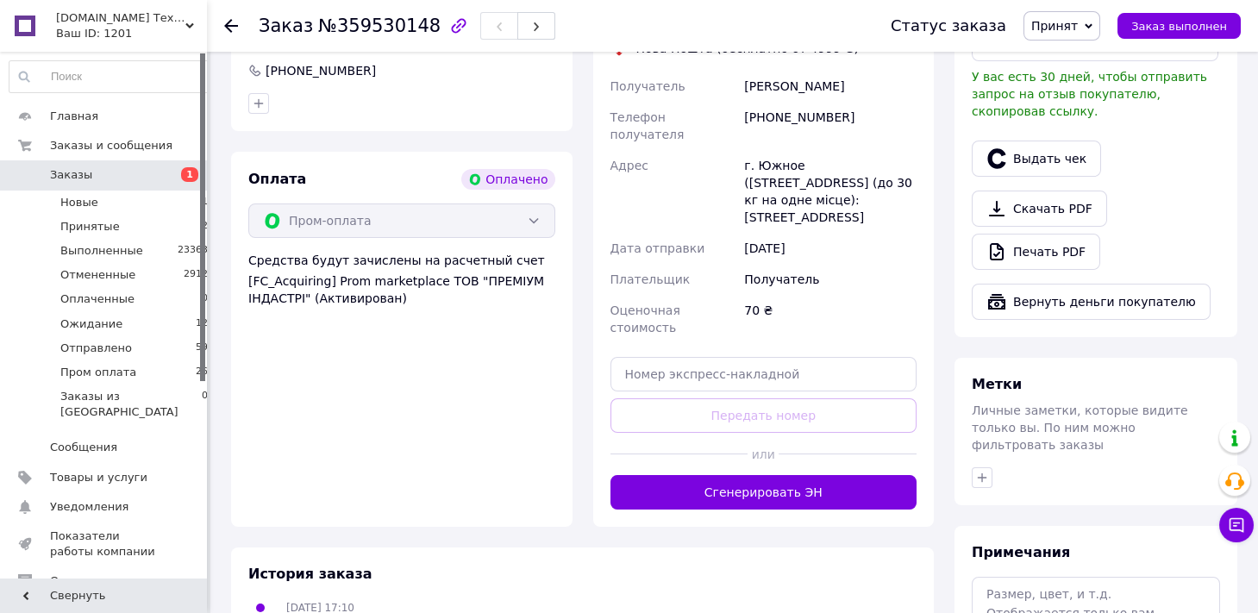
click at [830, 475] on button "Сгенерировать ЭН" at bounding box center [763, 492] width 307 height 34
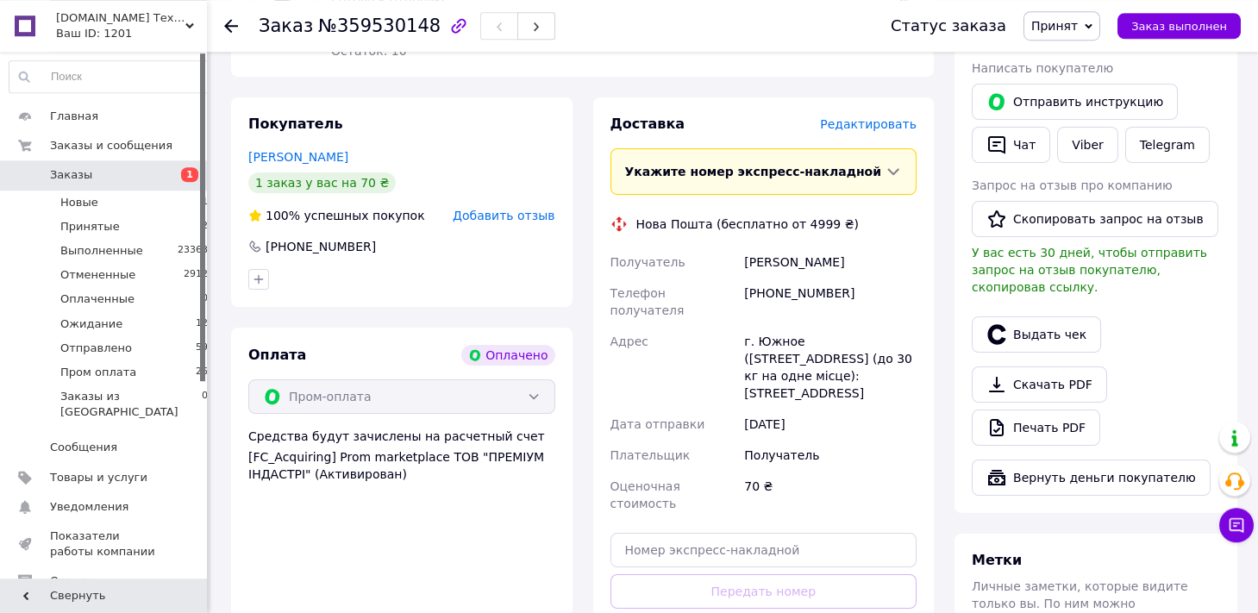
scroll to position [285, 0]
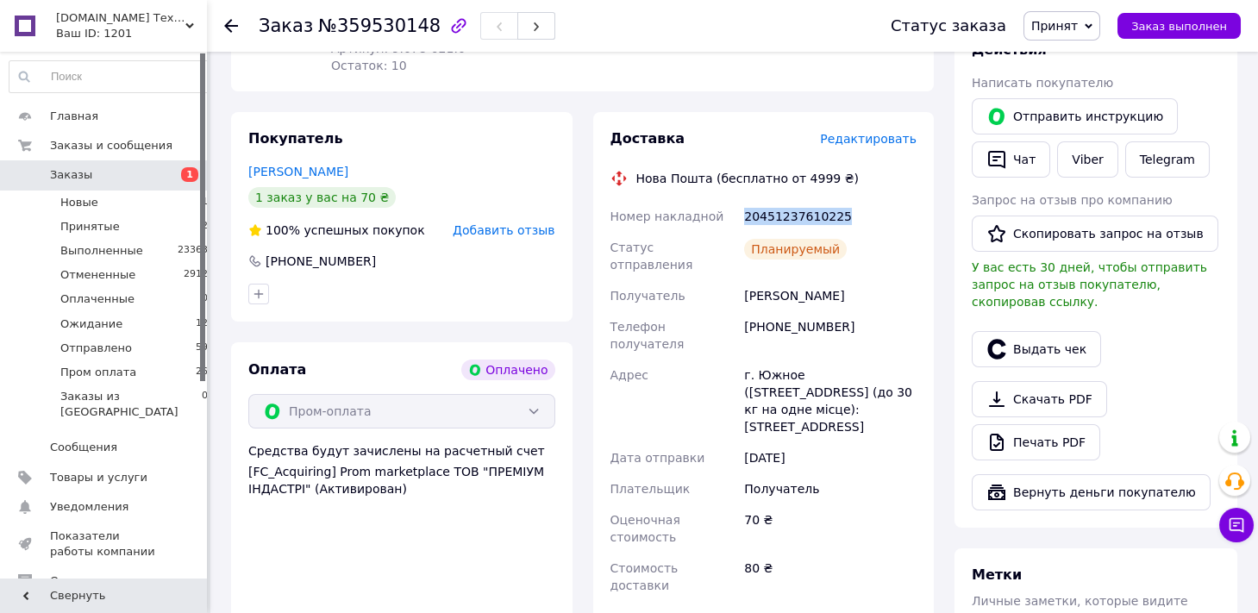
drag, startPoint x: 854, startPoint y: 220, endPoint x: 750, endPoint y: 224, distance: 104.4
click at [736, 222] on div "Номер накладной 20451237610225 Статус отправления Планируемый Получатель [PERSO…" at bounding box center [764, 401] width 314 height 400
copy div "Номер накладной 20451237610225"
click at [1075, 37] on span "Принят" at bounding box center [1061, 25] width 77 height 29
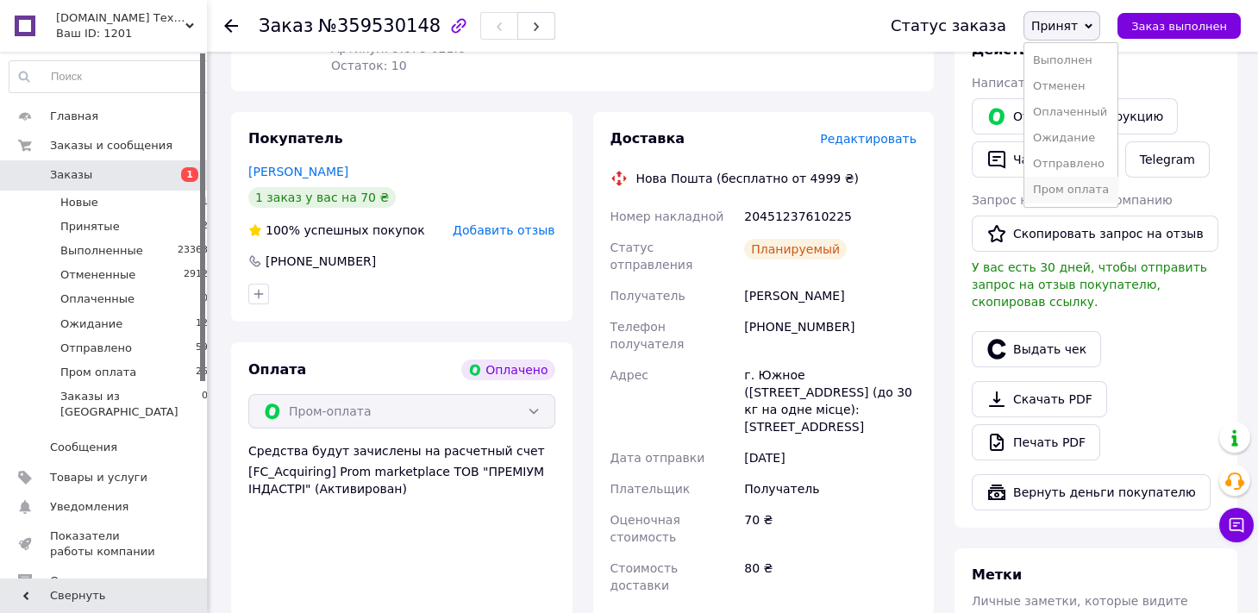
click at [1097, 191] on li "Пром оплата" at bounding box center [1070, 190] width 93 height 26
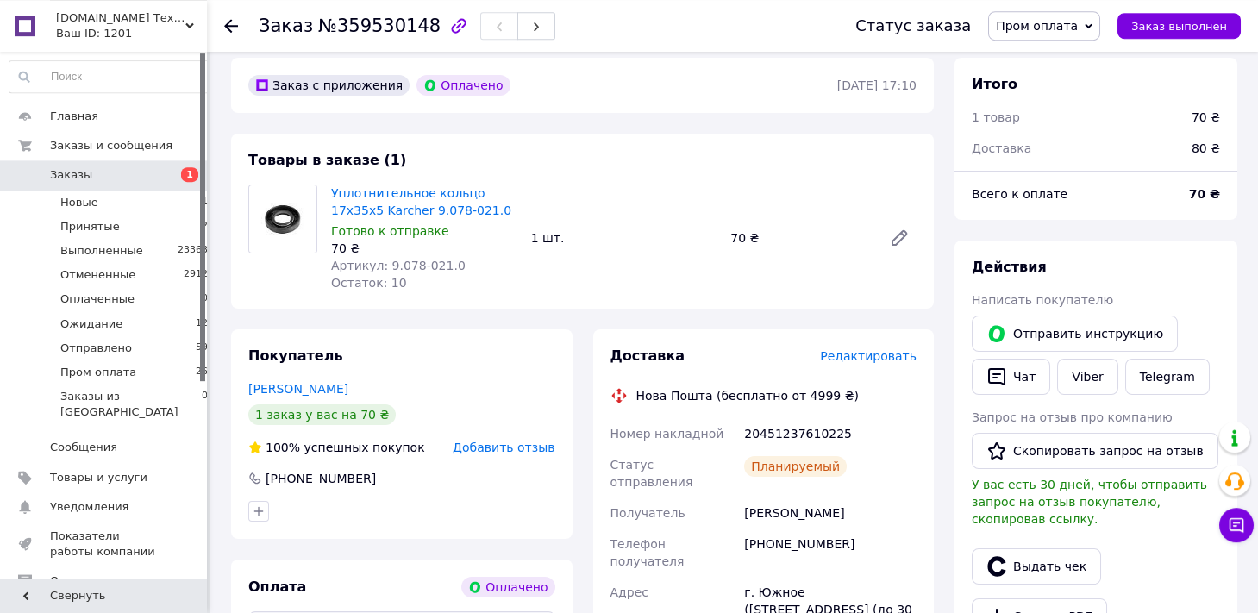
scroll to position [0, 0]
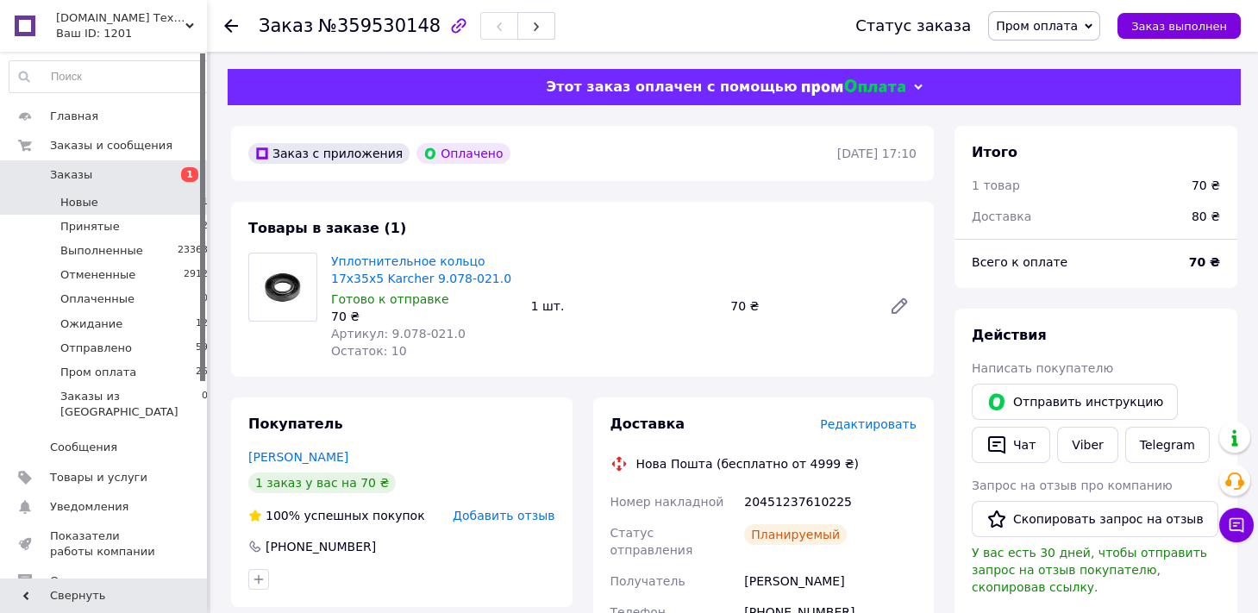
click at [163, 196] on li "Новые 1" at bounding box center [109, 203] width 218 height 24
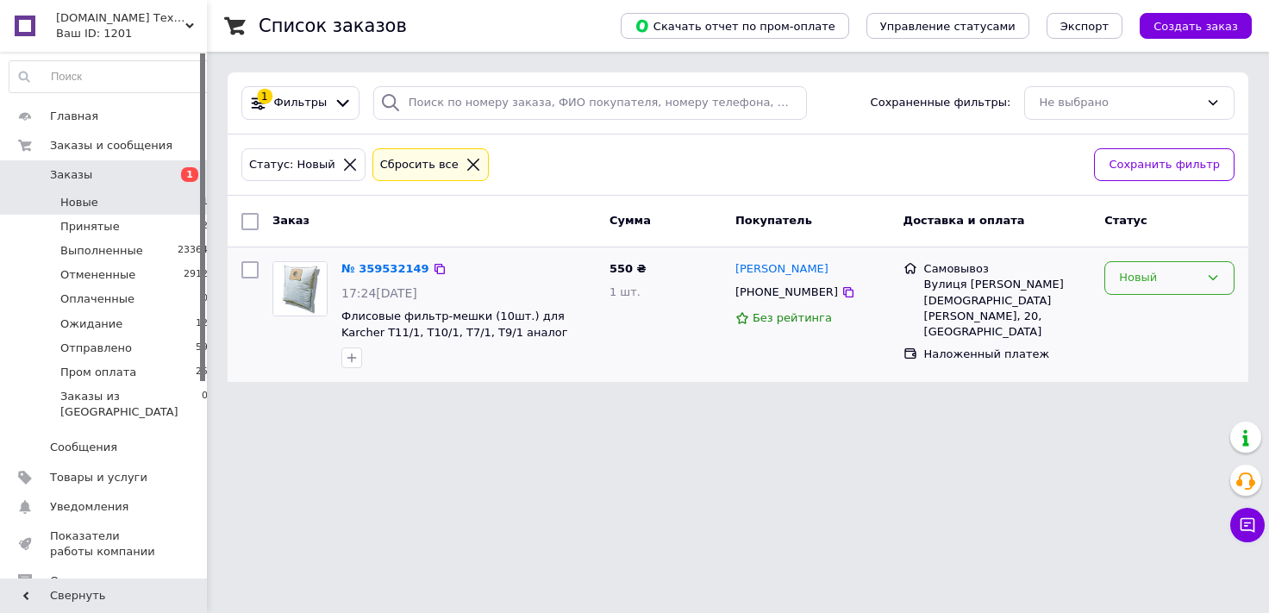
click at [1152, 278] on div "Новый" at bounding box center [1159, 278] width 80 height 18
click at [1164, 308] on li "Принят" at bounding box center [1169, 314] width 128 height 32
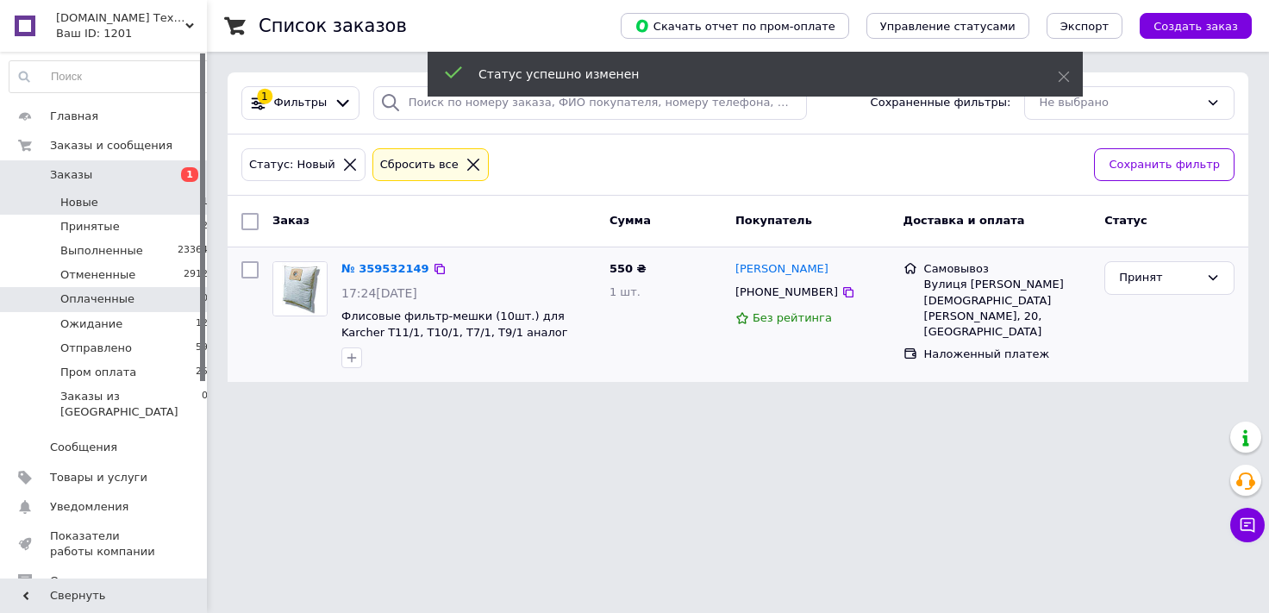
drag, startPoint x: 192, startPoint y: 224, endPoint x: 156, endPoint y: 293, distance: 77.9
click at [191, 224] on li "Принятые 2" at bounding box center [109, 227] width 218 height 24
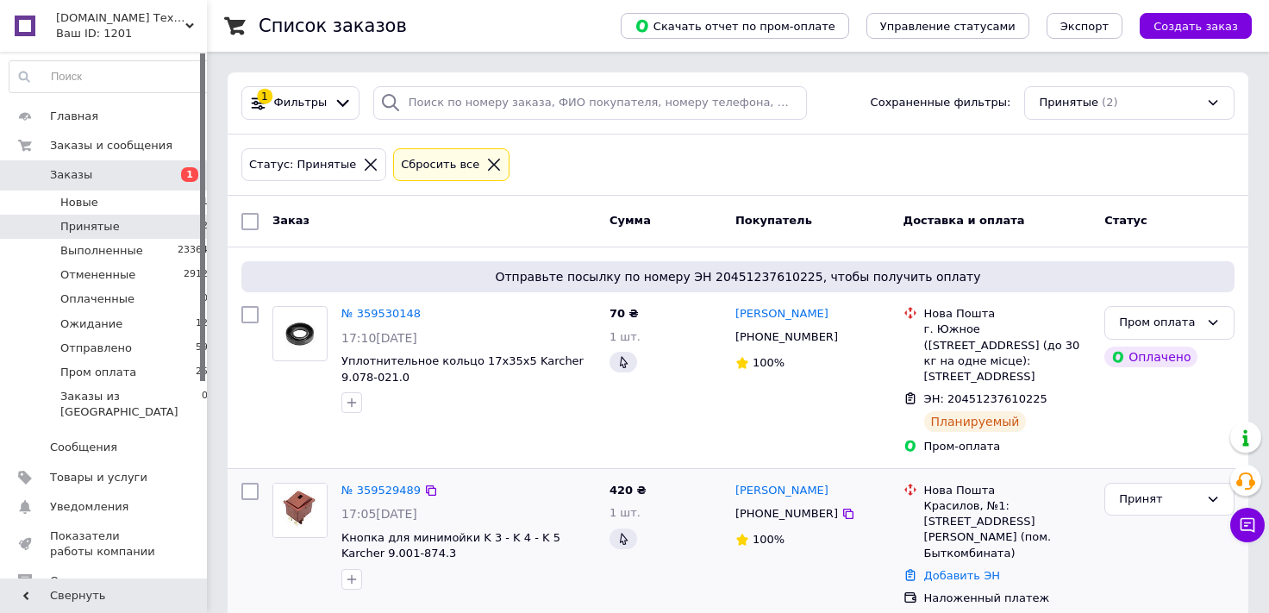
click at [478, 481] on div "№ 359529489" at bounding box center [469, 491] width 258 height 20
click at [1164, 491] on div "Принят" at bounding box center [1159, 500] width 80 height 18
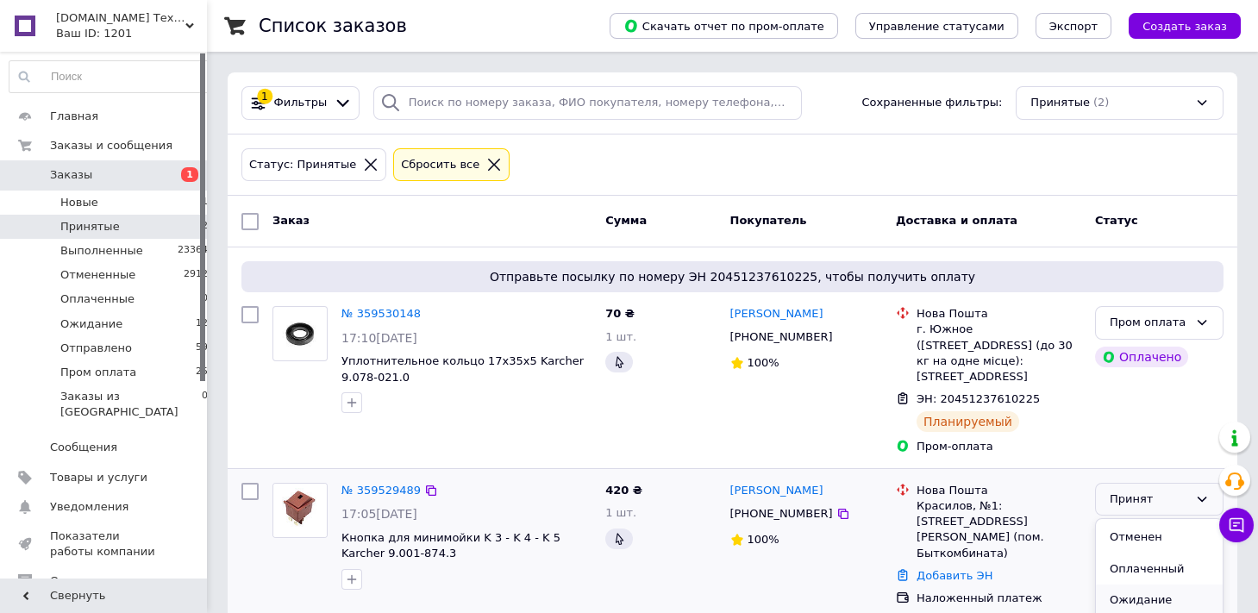
scroll to position [46, 0]
click at [1141, 572] on li "Ожидание" at bounding box center [1159, 584] width 127 height 32
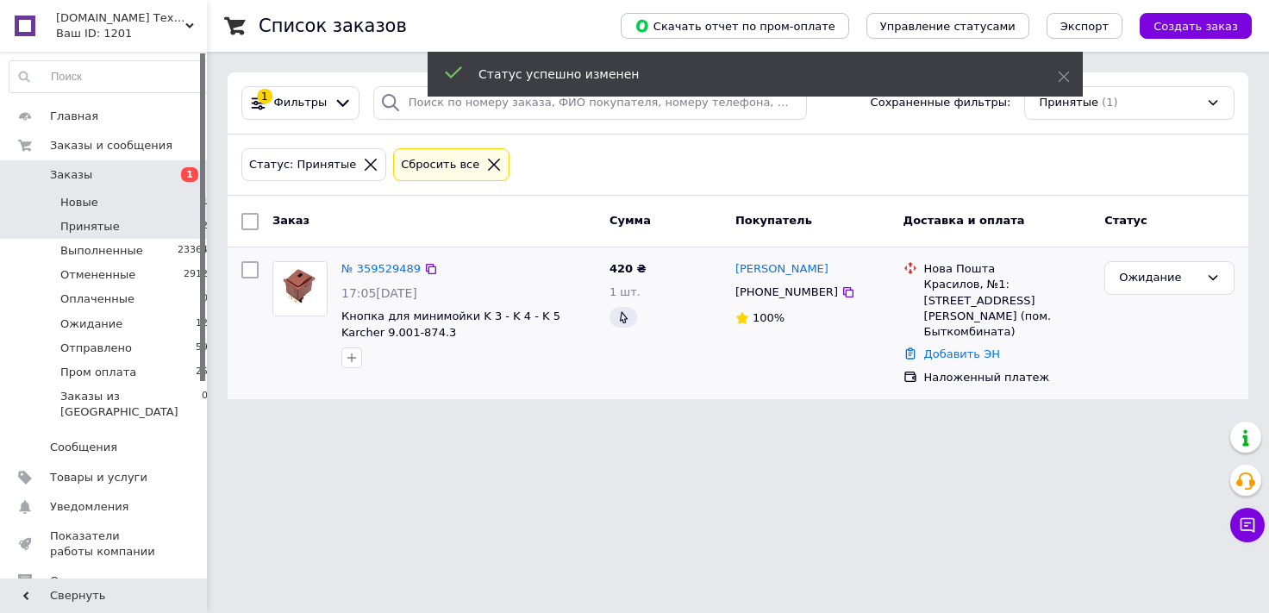
click at [168, 209] on li "Новые 1" at bounding box center [109, 203] width 218 height 24
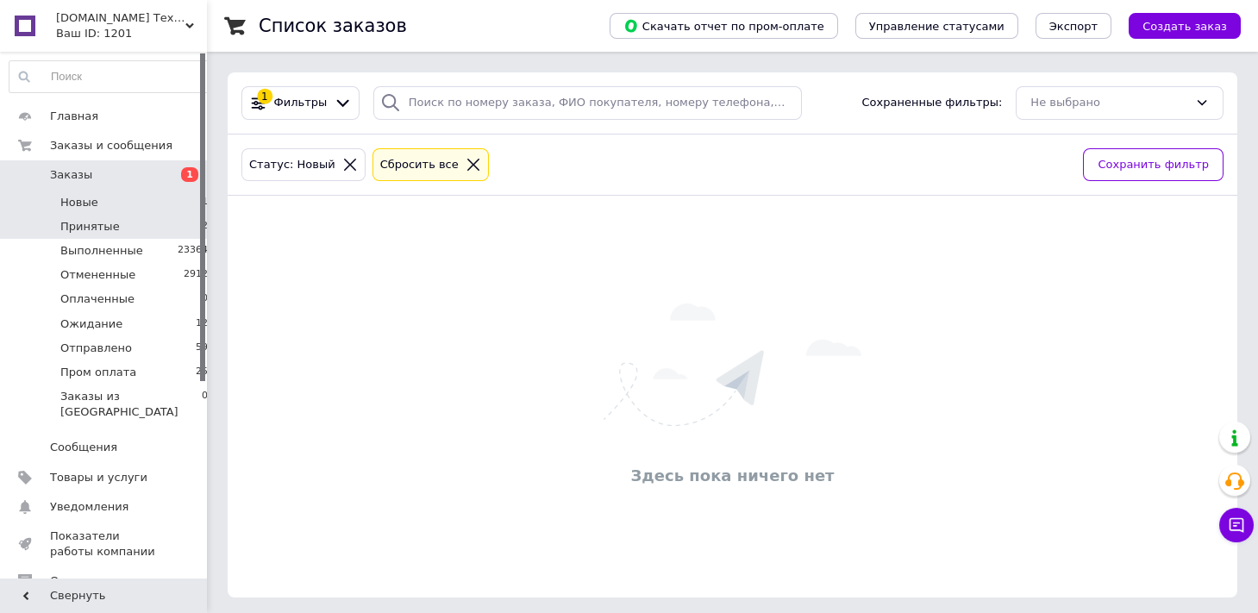
click at [183, 220] on li "Принятые 2" at bounding box center [109, 227] width 218 height 24
click at [178, 201] on li "Новые 1" at bounding box center [109, 203] width 218 height 24
